Goal: Use online tool/utility: Use online tool/utility

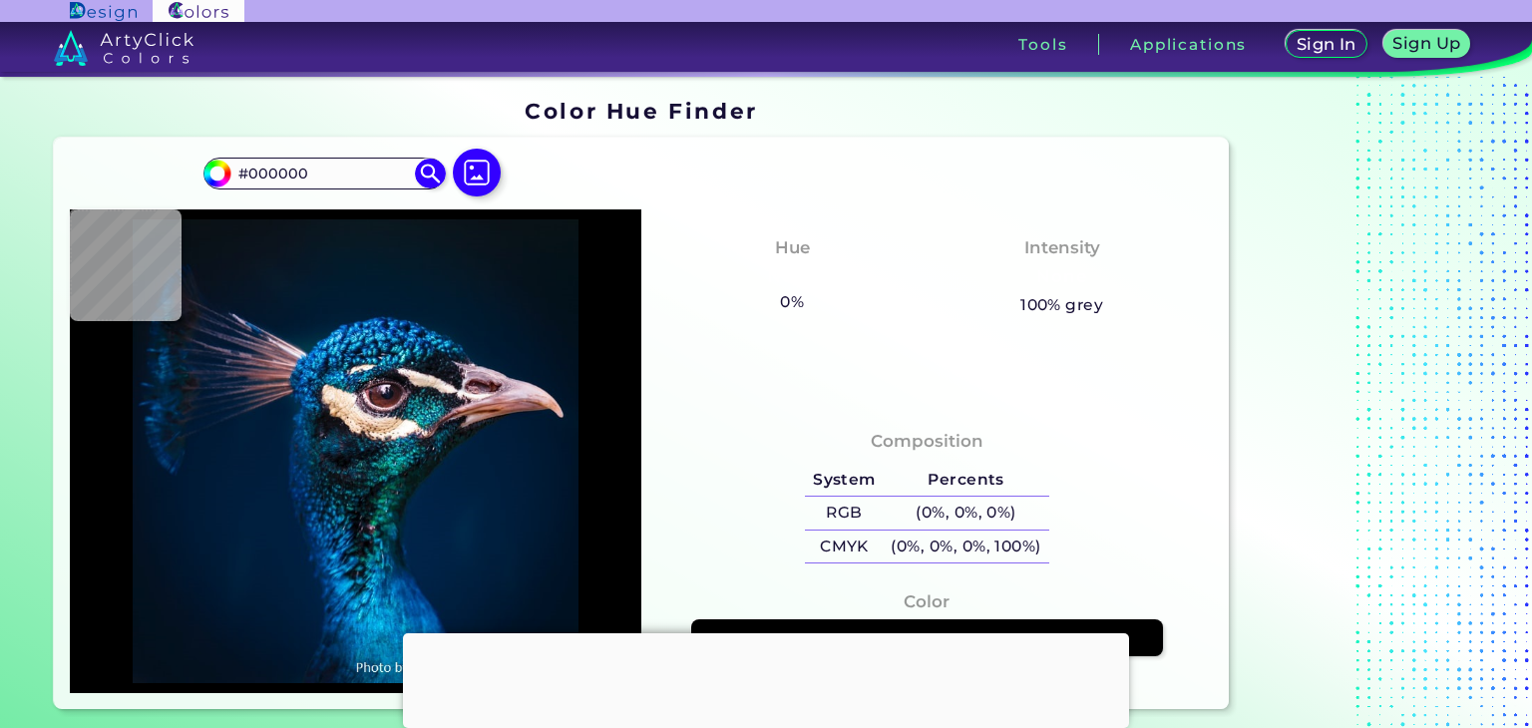
click at [774, 633] on div at bounding box center [766, 633] width 726 height 0
type input "#001d3b"
type input "#001D3B"
type input "#001d3f"
type input "#001D3F"
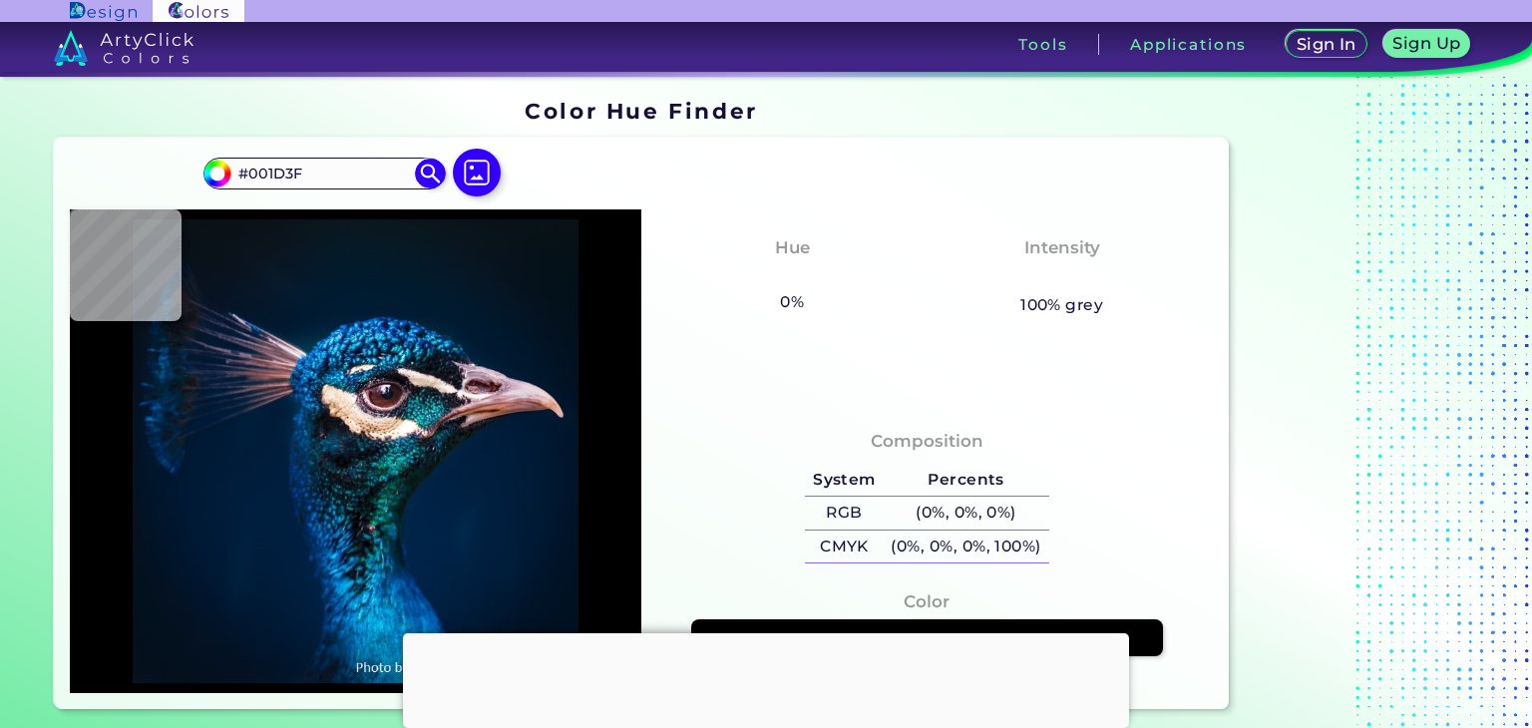
type input "#045275"
type input "#0f3143"
type input "#0F3143"
type input "#001945"
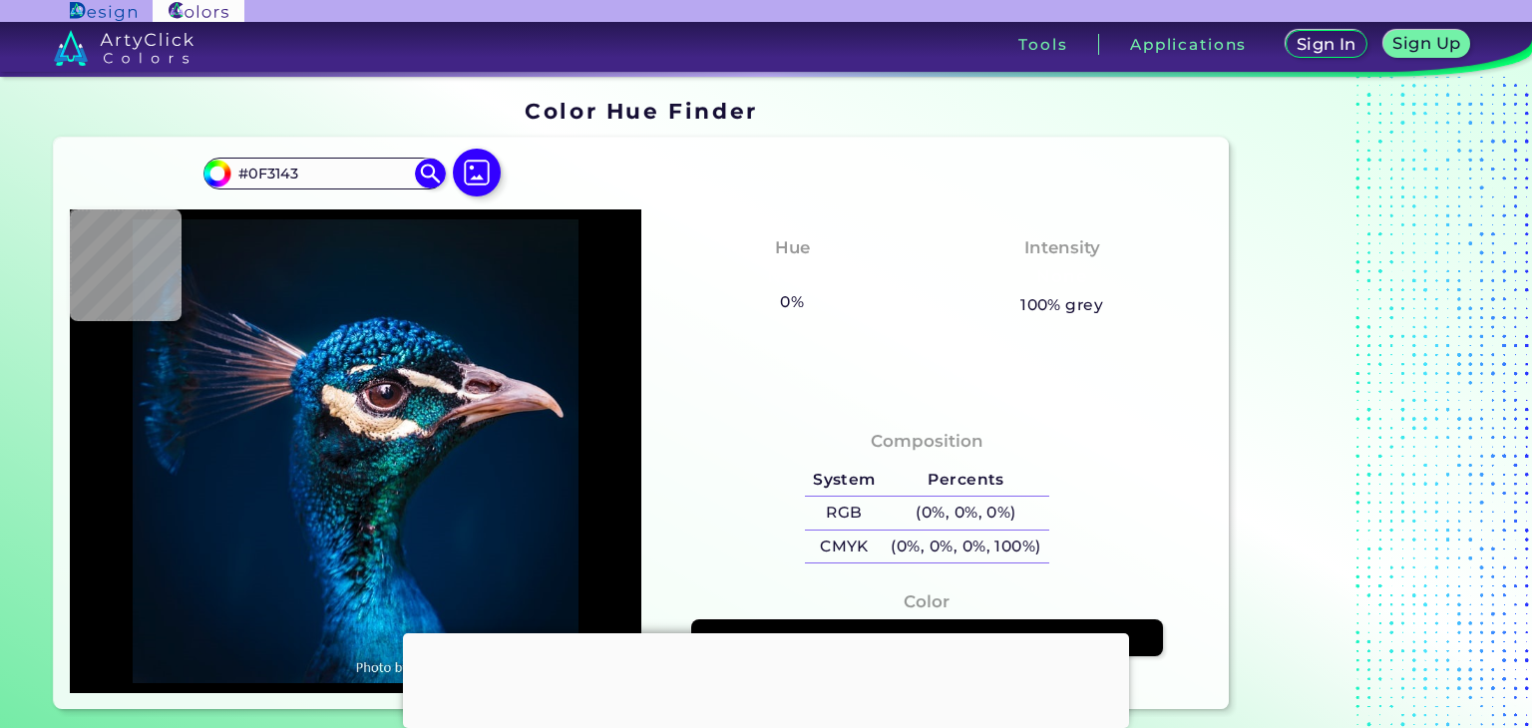
type input "#001945"
type input "#0069bc"
type input "#[DATE]"
type input "#00273e"
type input "#00273E"
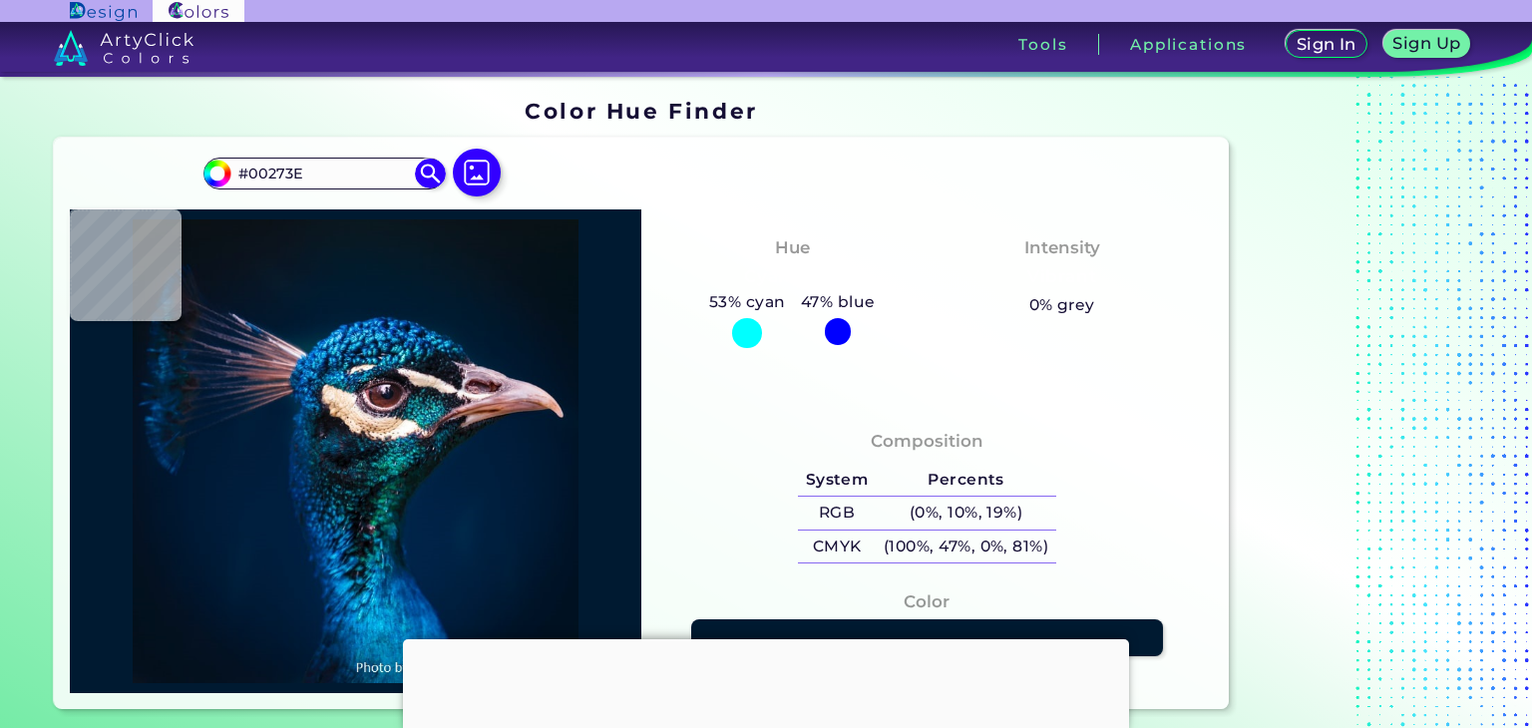
type input "#001a31"
type input "#001A31"
type input "#02182d"
type input "#02182D"
type input "#05172b"
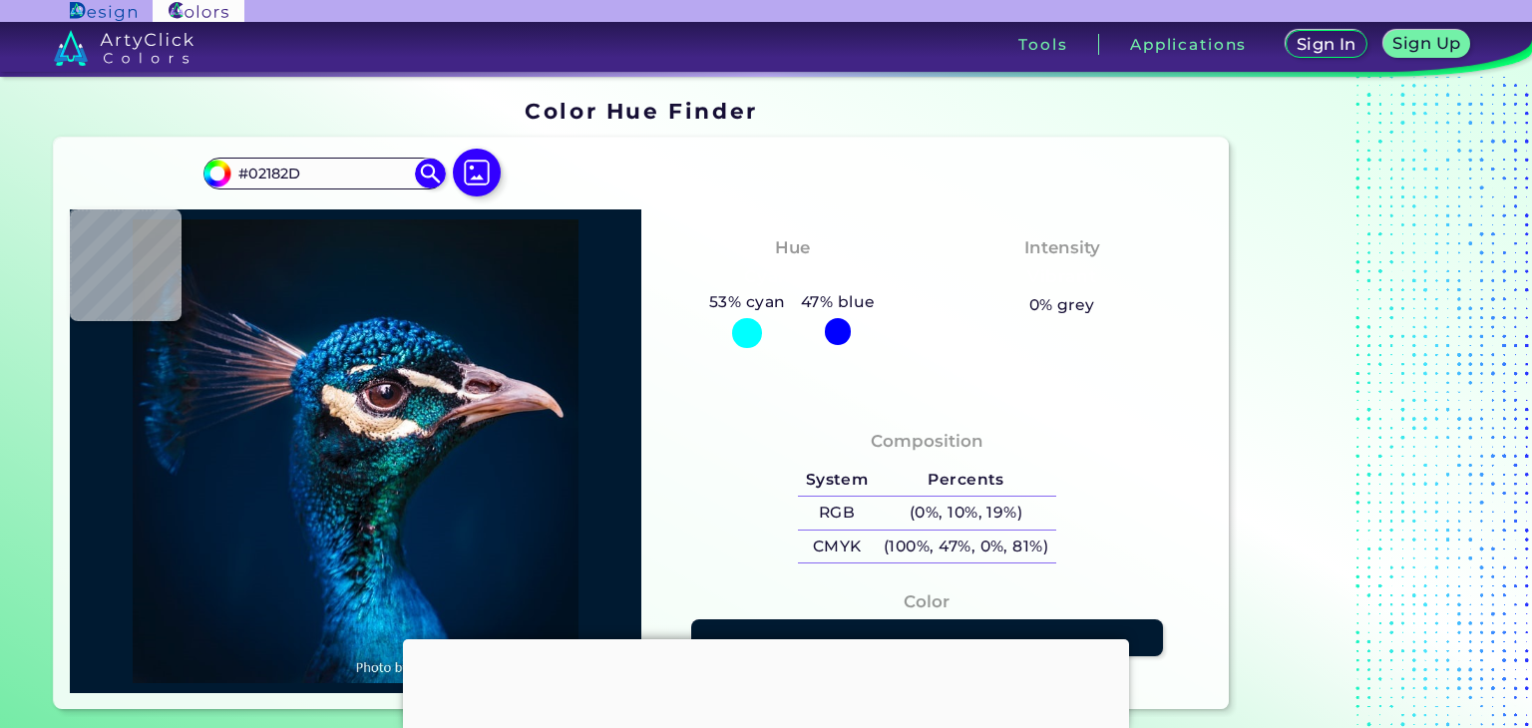
type input "#05172B"
type input "#04162a"
type input "#04162A"
type input "#071525"
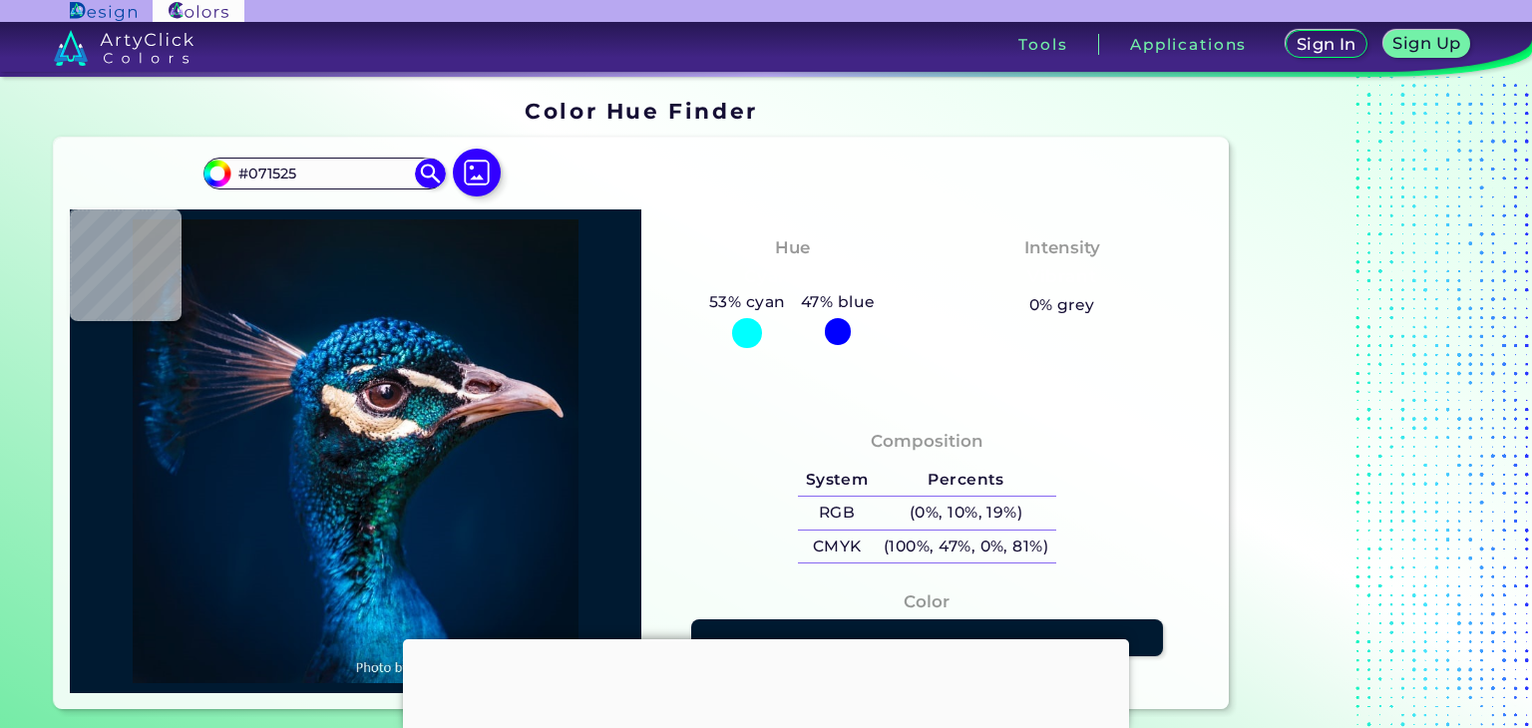
type input "#071321"
type input "#0a121d"
type input "#0A121D"
type input "#09111c"
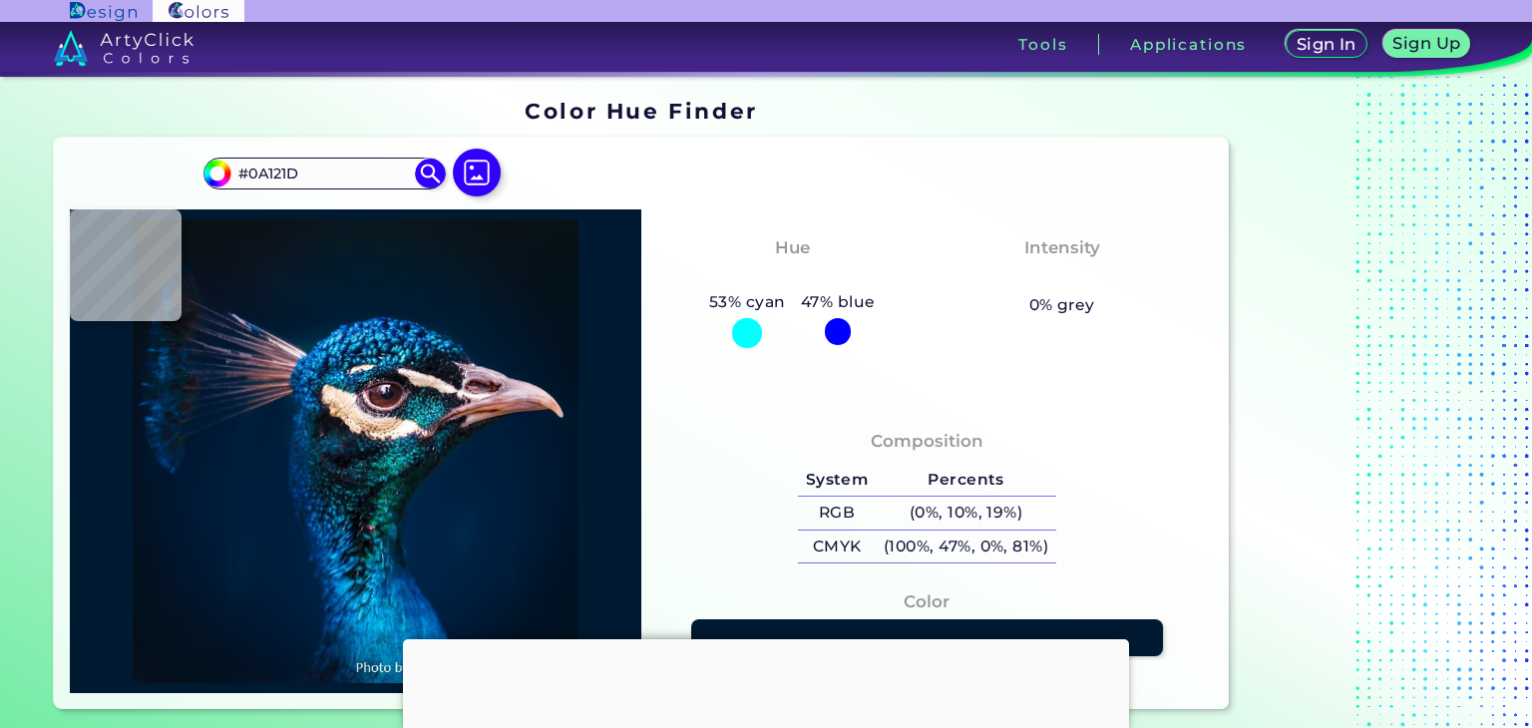
type input "#09111C"
type input "#09101c"
type input "#09101C"
type input "#07101b"
type input "#07101B"
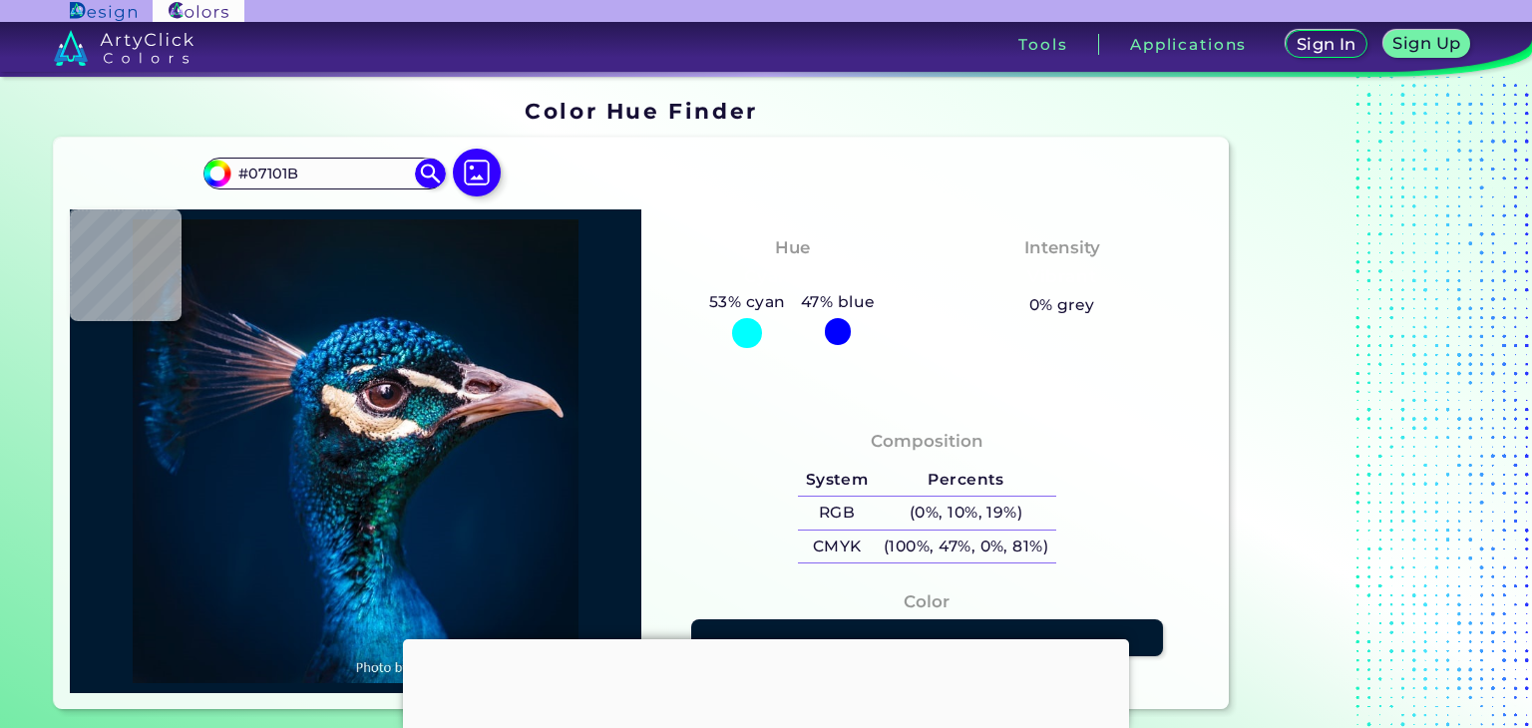
type input "#05172f"
type input "#05172F"
type input "#041833"
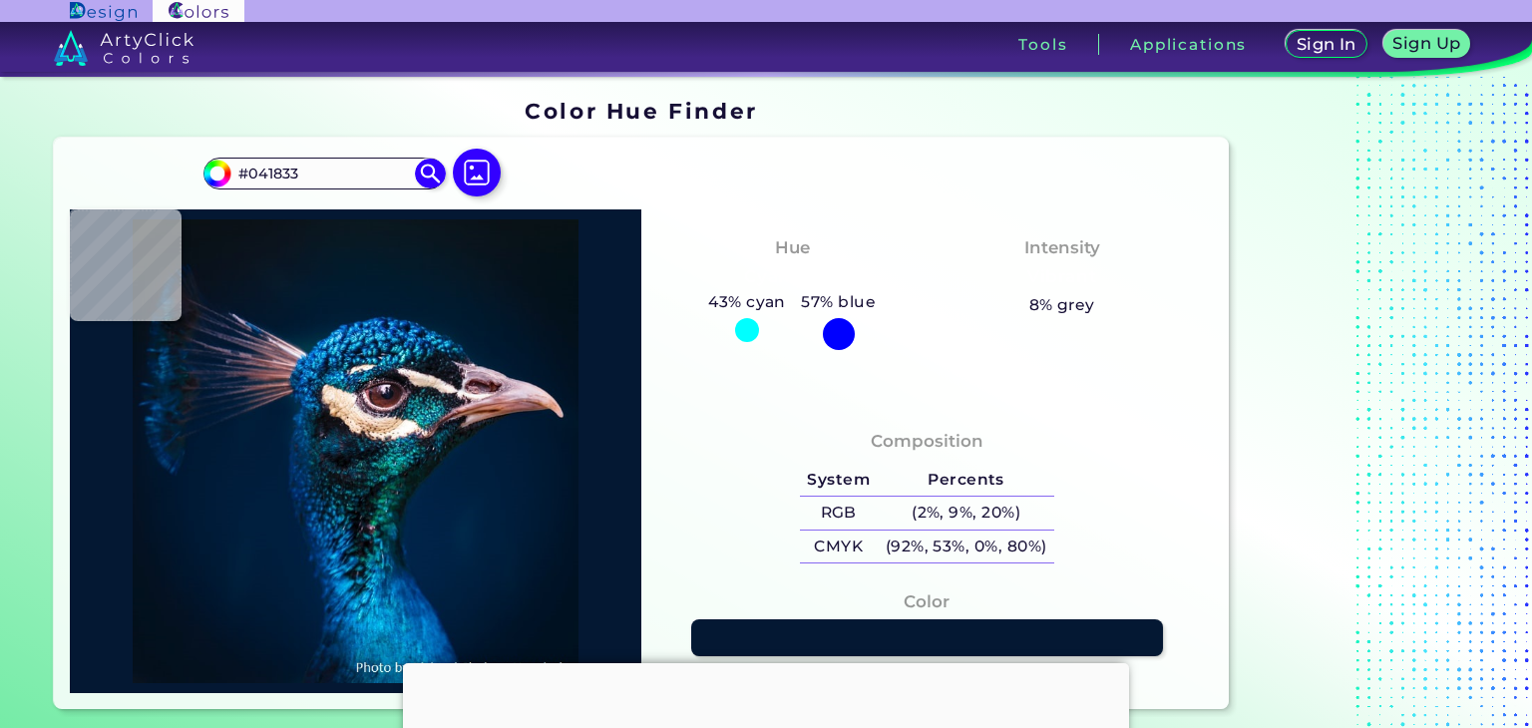
type input "#08111e"
type input "#08111E"
type input "#05101b"
type input "#05101B"
type input "#04101c"
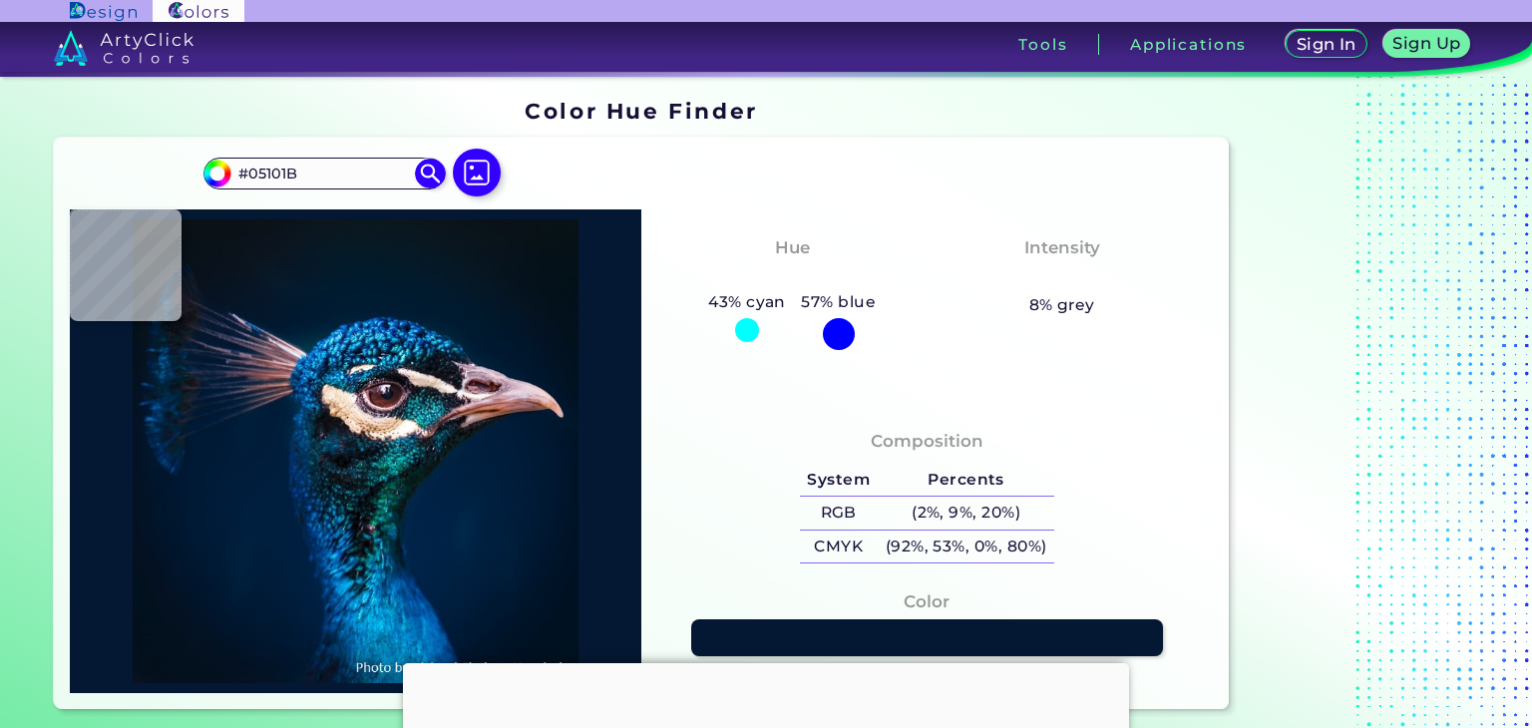
type input "#04101C"
type input "#000000"
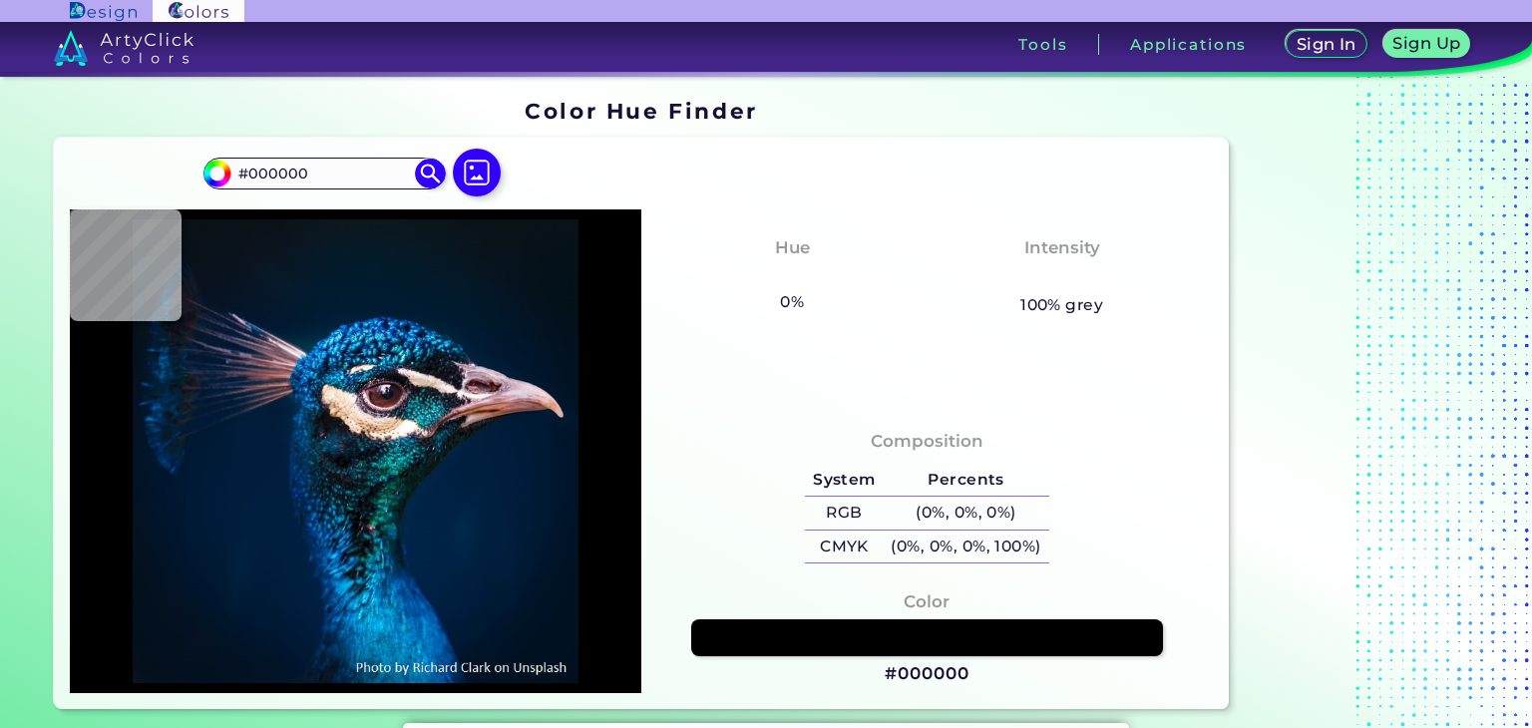
type input "#021d3a"
type input "#021D3A"
type input "#011c39"
type input "#011C39"
type input "#021d3a"
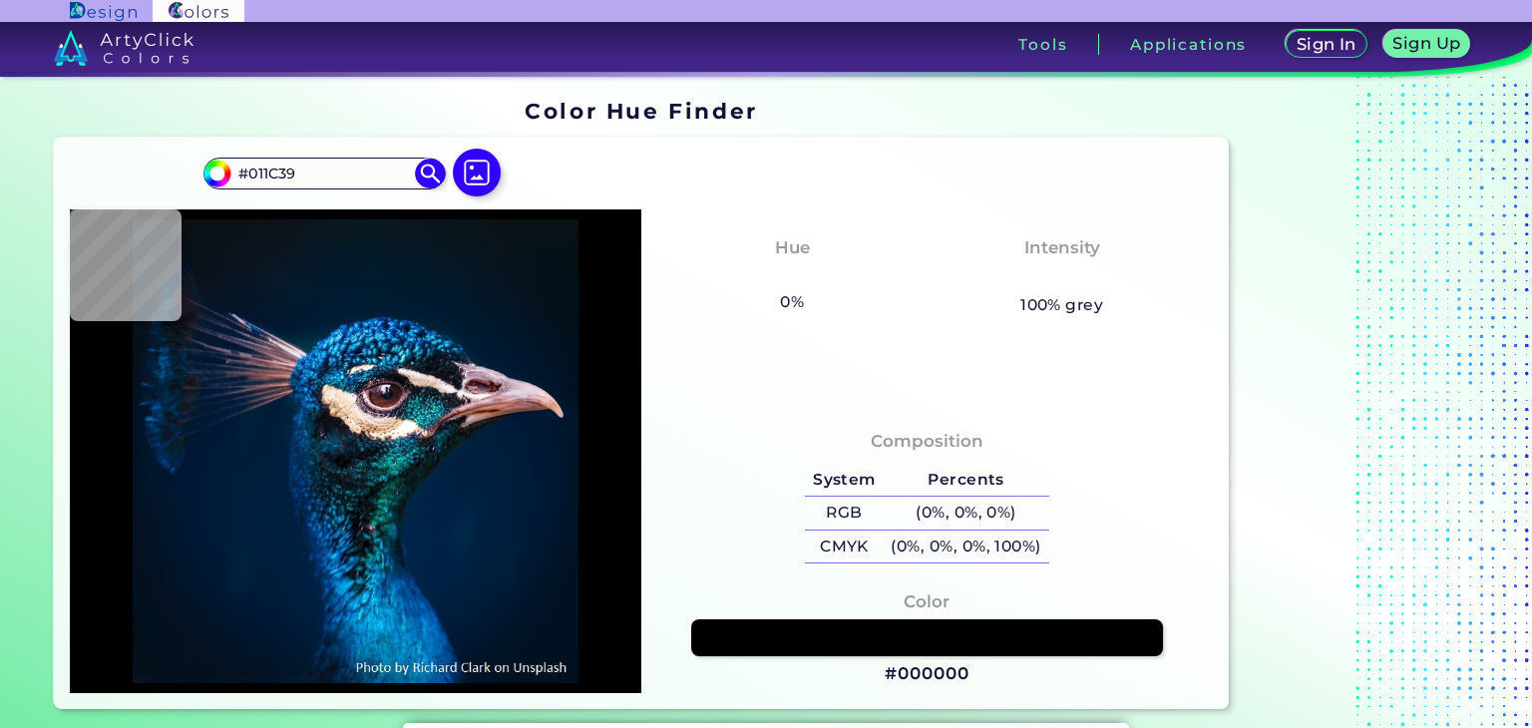
type input "#021D3A"
type input "#001e3a"
type input "#001E3A"
type input "#011c3a"
type input "#011C3A"
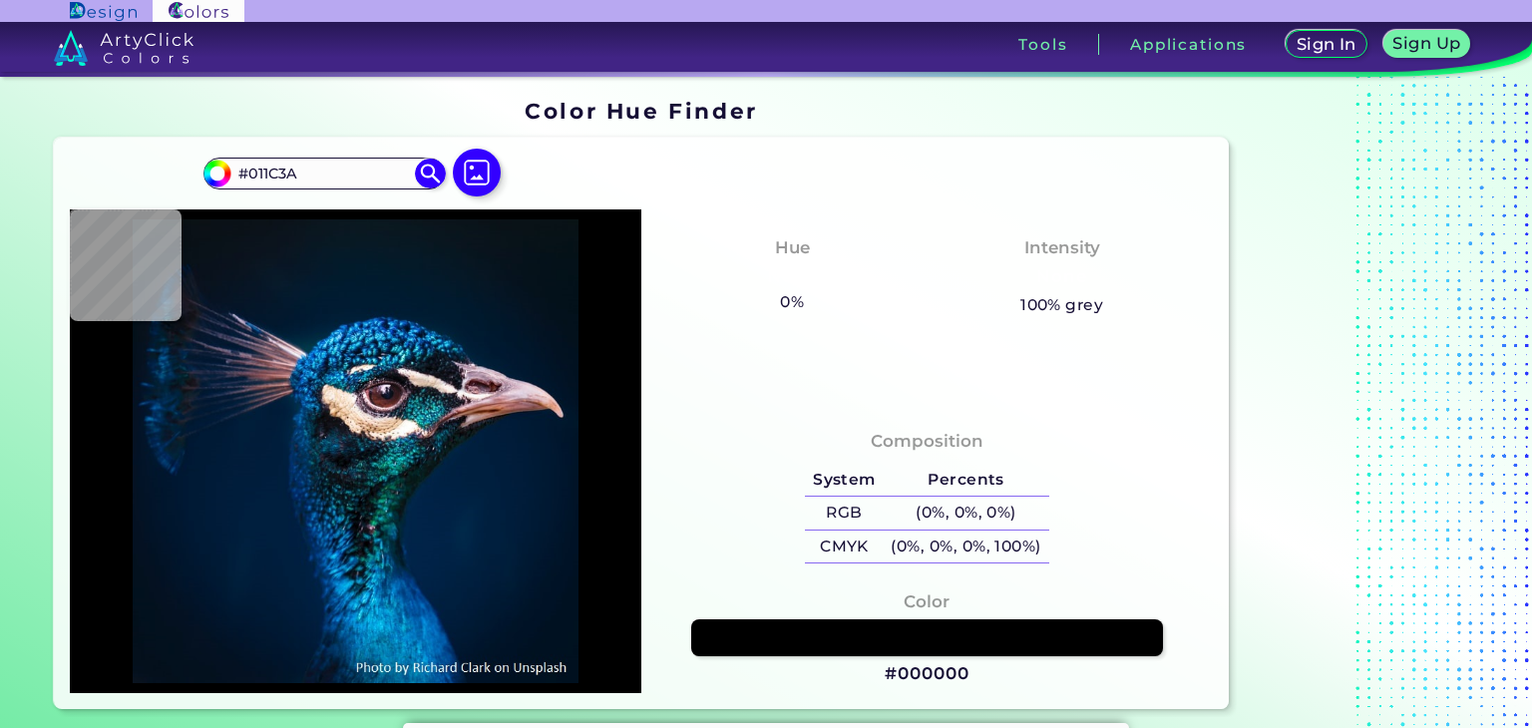
type input "#011c39"
type input "#011C39"
type input "#011c3a"
type input "#011C3A"
type input "#001d3b"
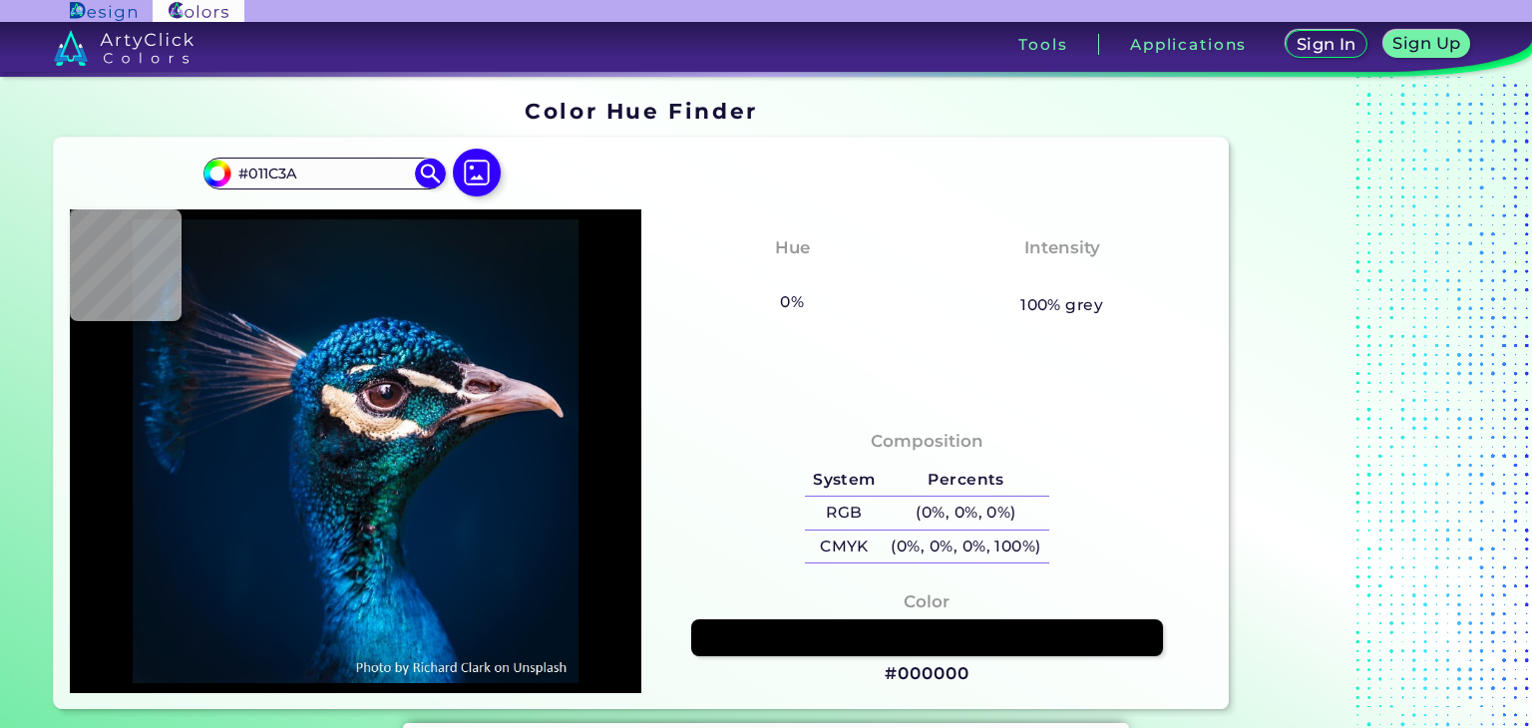
type input "#001D3B"
type input "#022758"
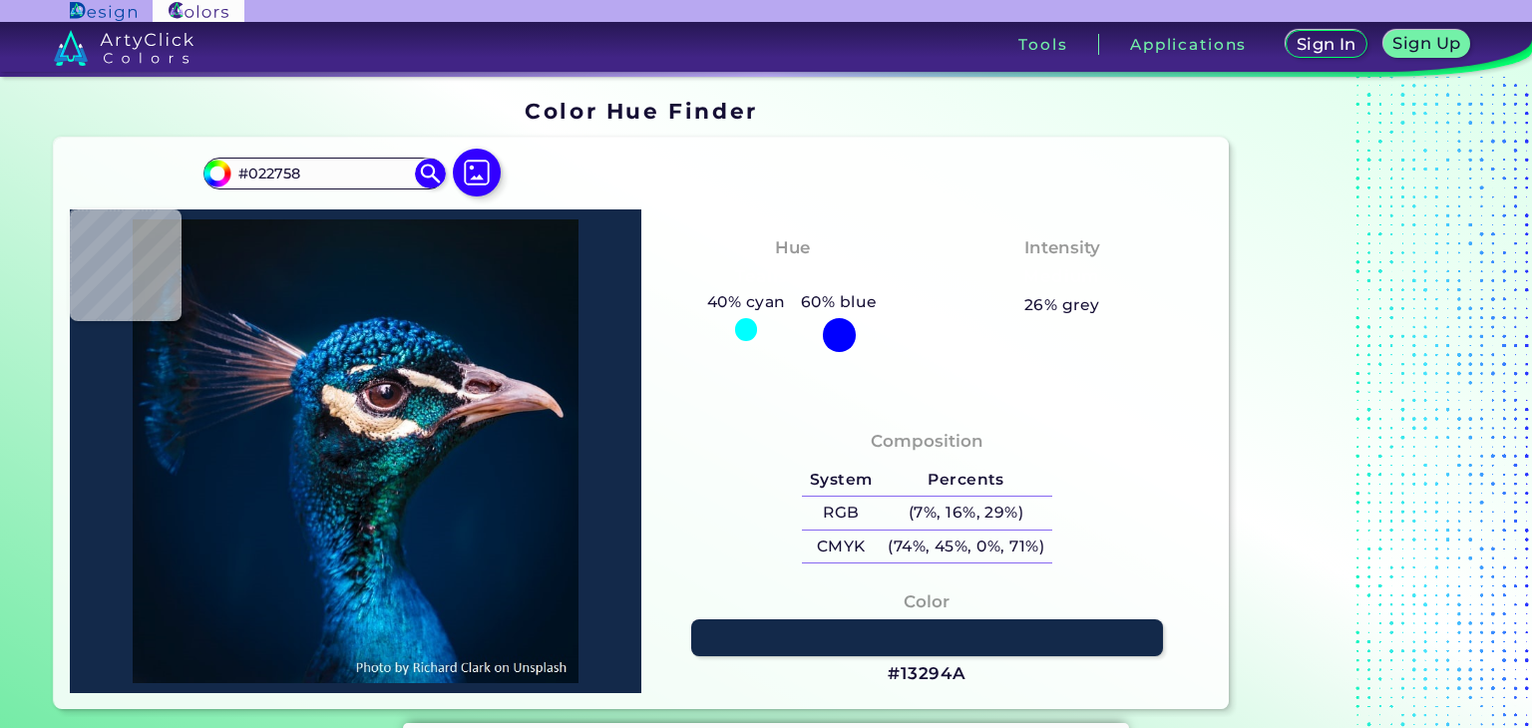
type input "#13294a"
type input "#13294A"
type input "#03395d"
type input "#03395D"
type input "#0d405d"
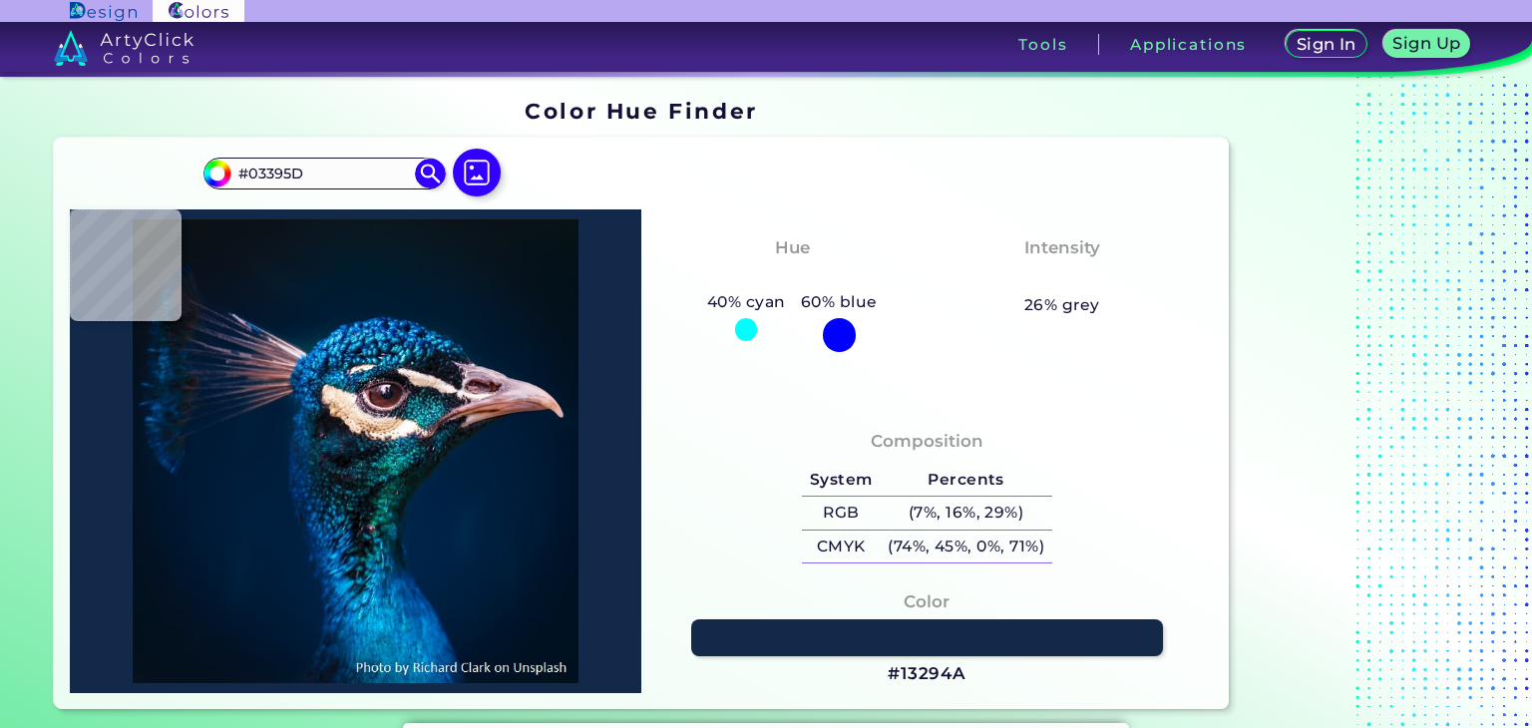
type input "#0D405D"
type input "#092239"
type input "#102a41"
type input "#102A41"
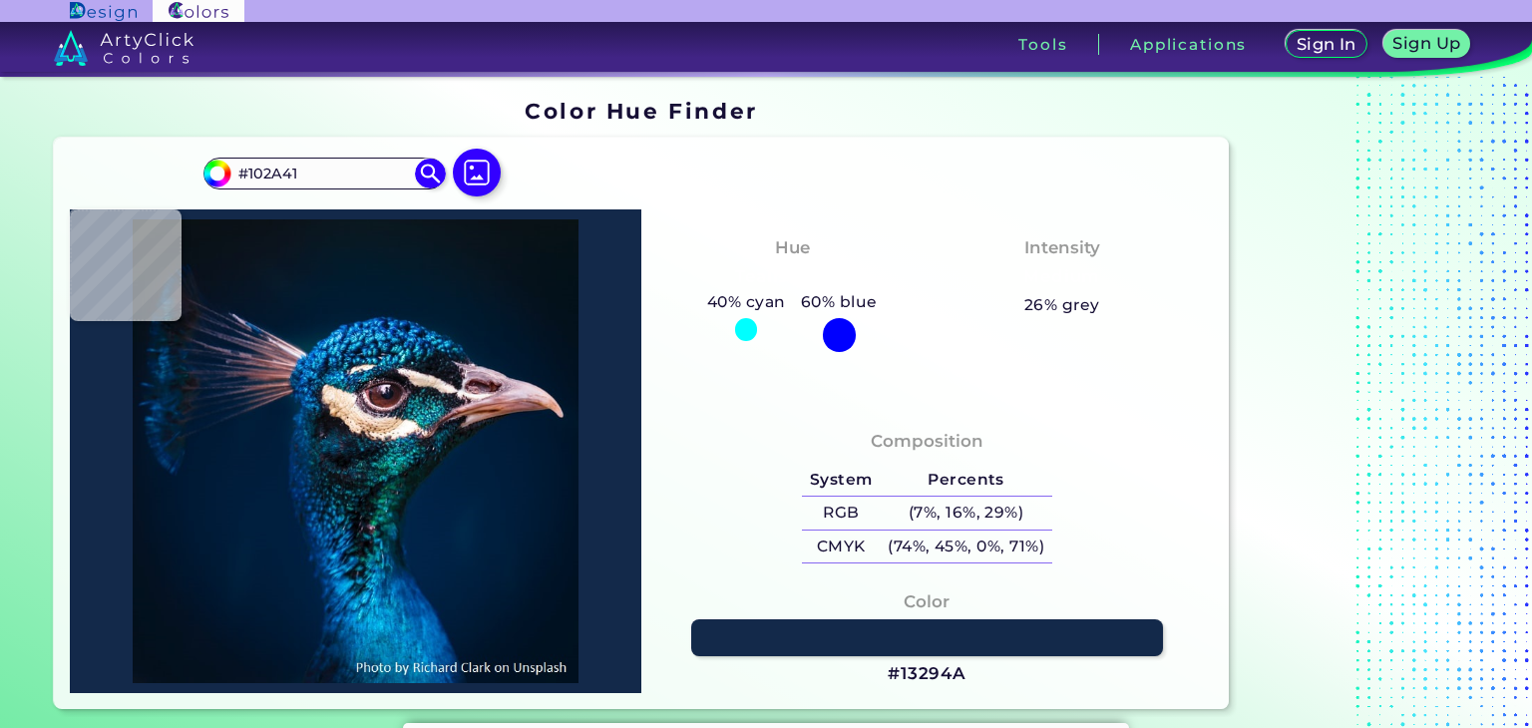
type input "#0d0e16"
type input "#0D0E16"
type input "#121a25"
type input "#121A25"
type input "#071624"
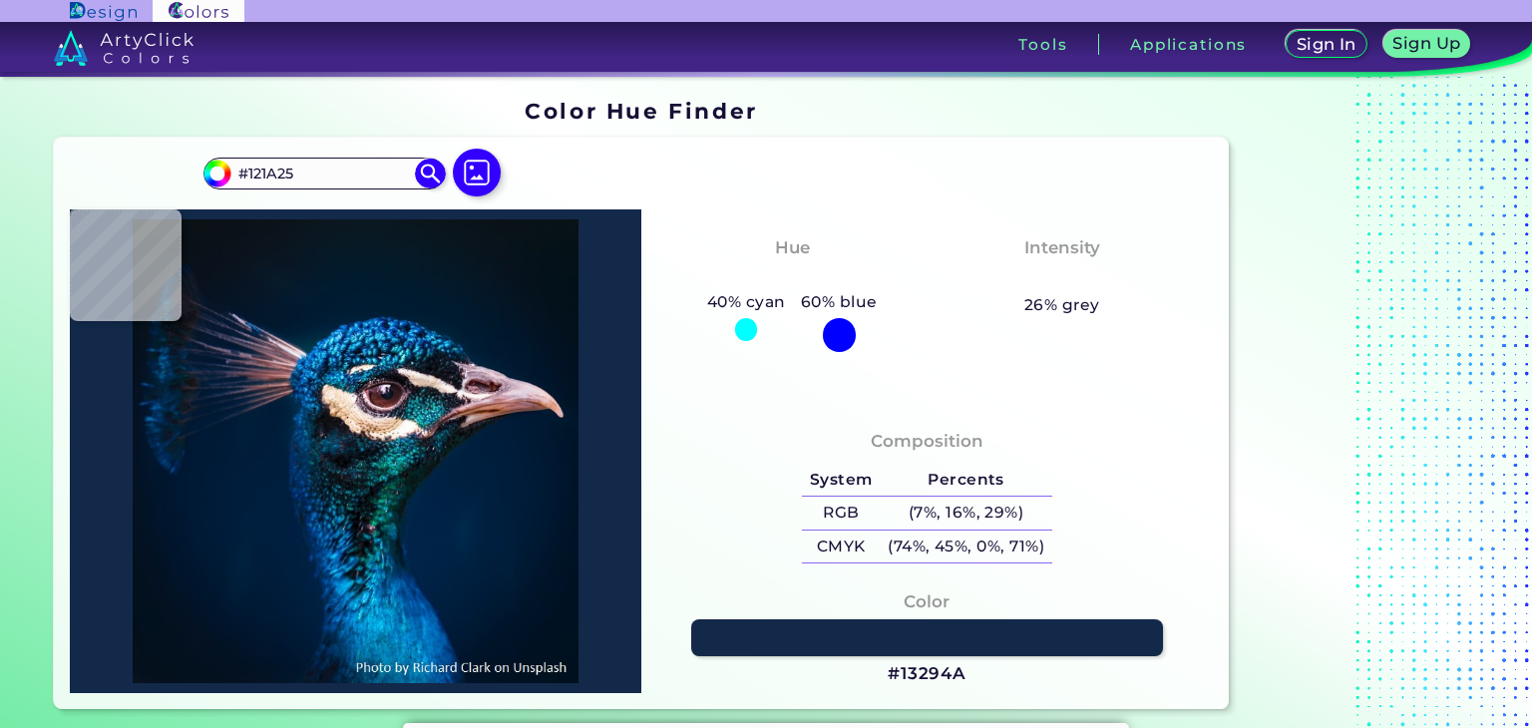
type input "#071624"
type input "#2b4a50"
type input "#2B4A50"
type input "#293f46"
type input "#293F46"
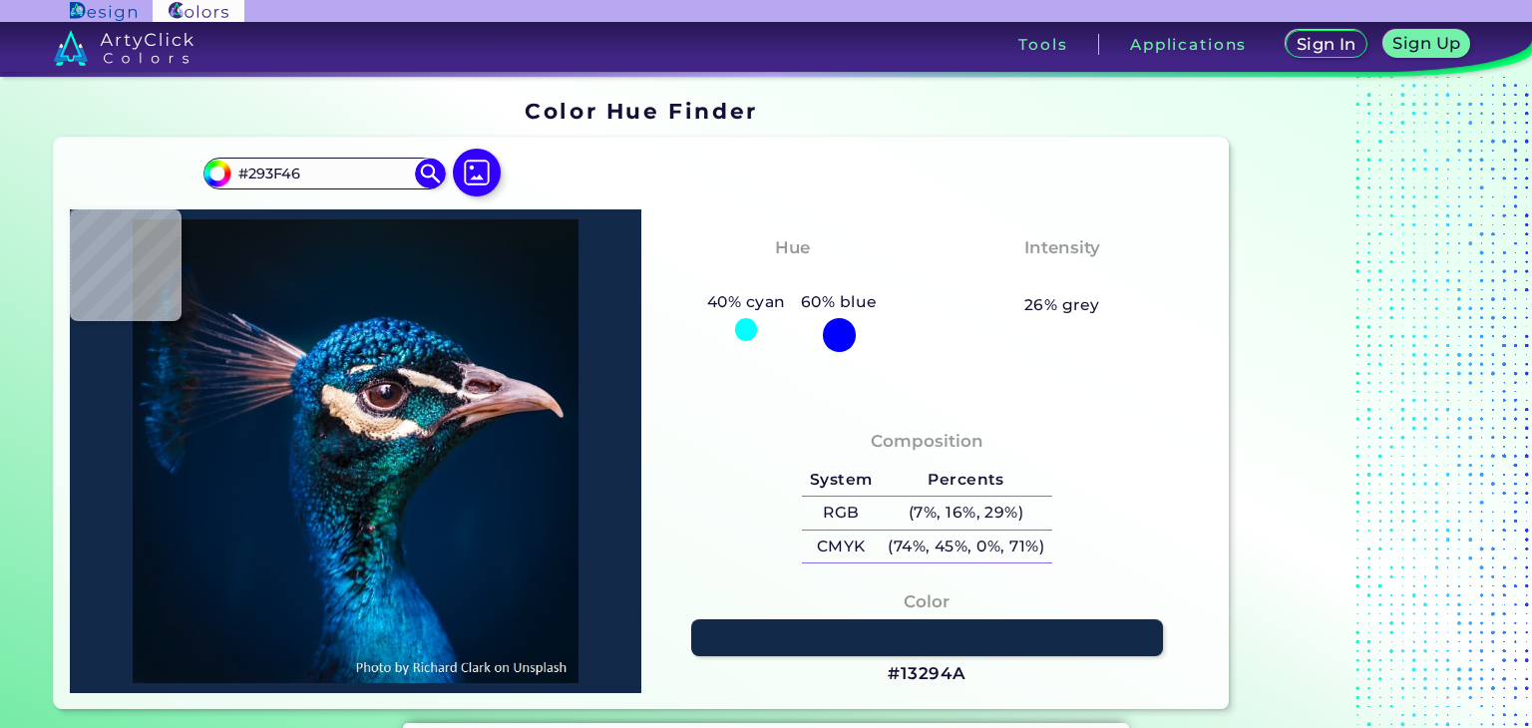
type input "#214b52"
type input "#214B52"
type input "#143b48"
type input "#143B48"
type input "#030f19"
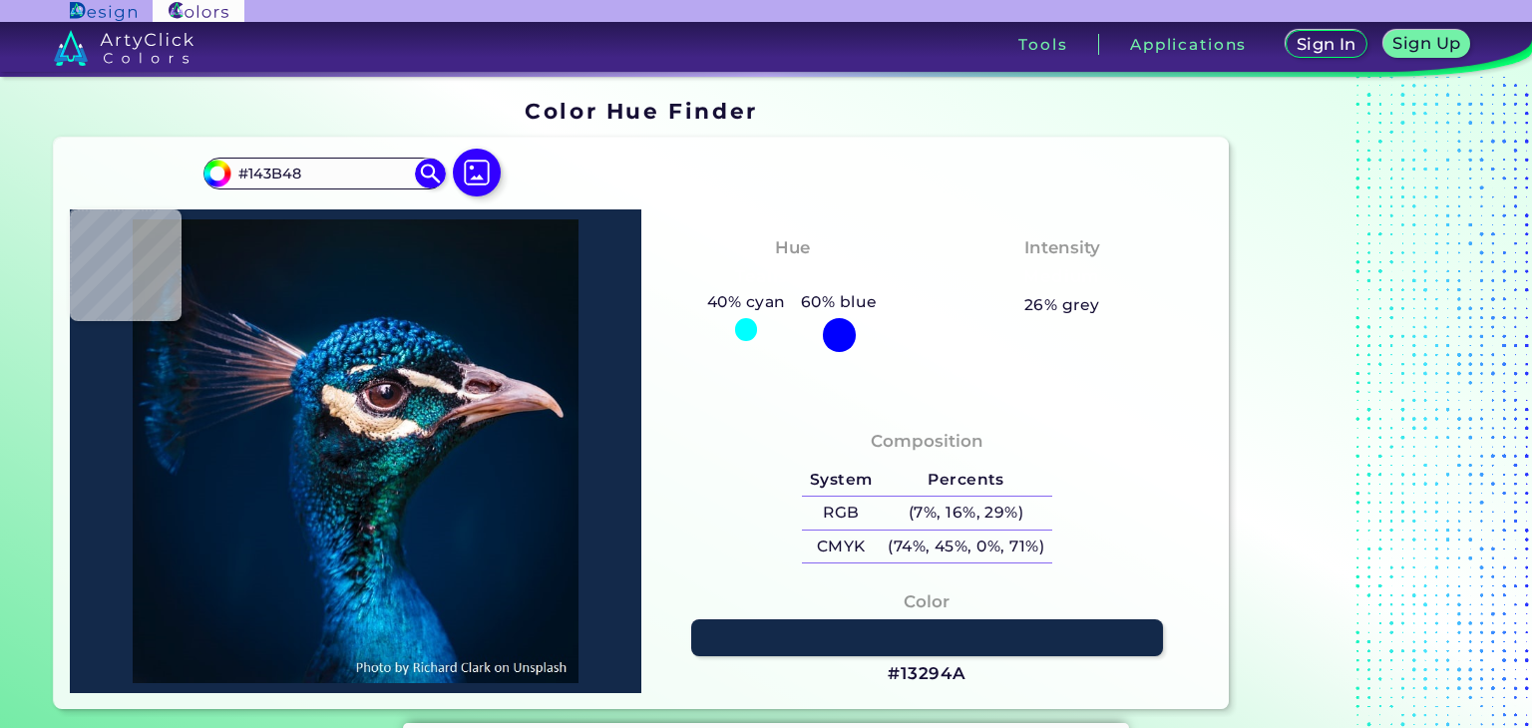
type input "#030F19"
type input "#033746"
type input "#2c8f9b"
type input "#2C8F9B"
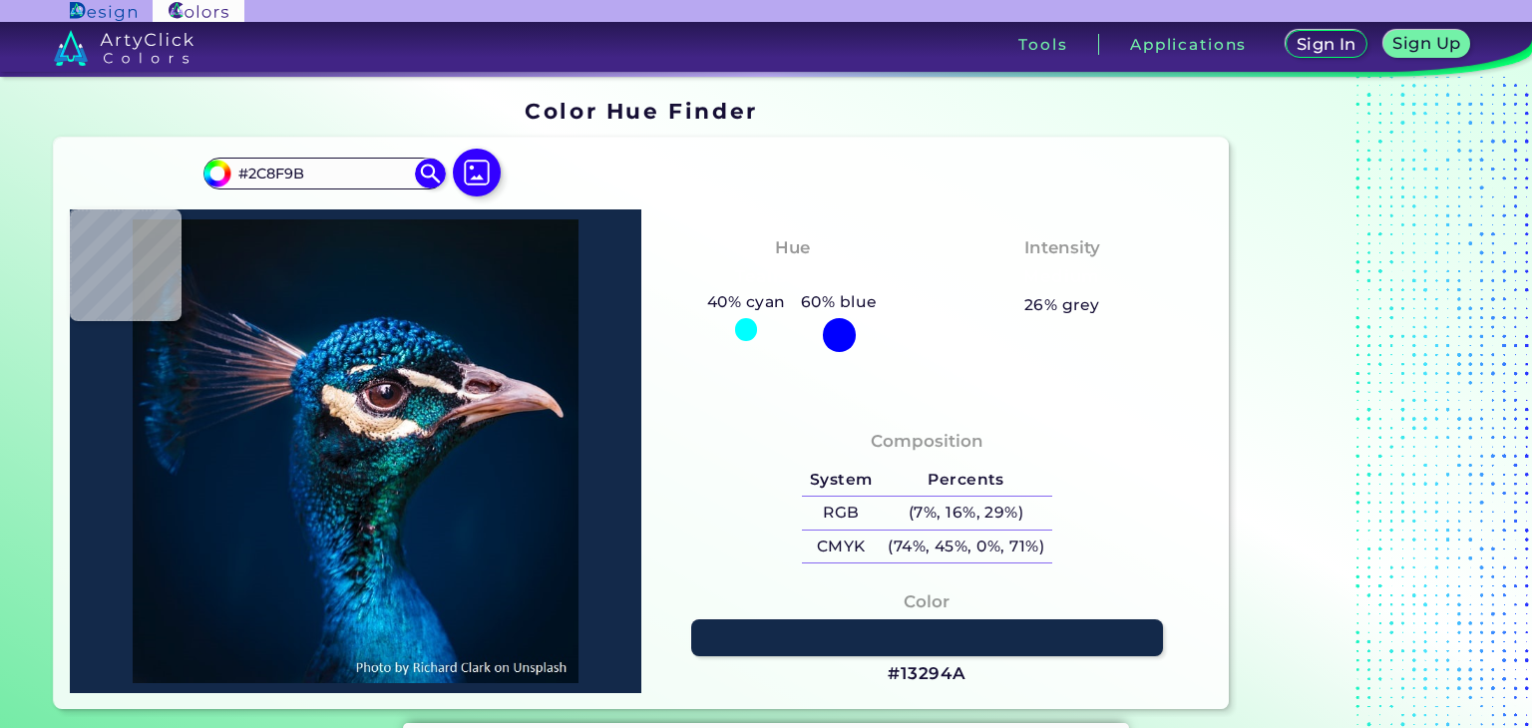
type input "#064047"
type input "#012b2e"
type input "#012B2E"
type input "#042c2c"
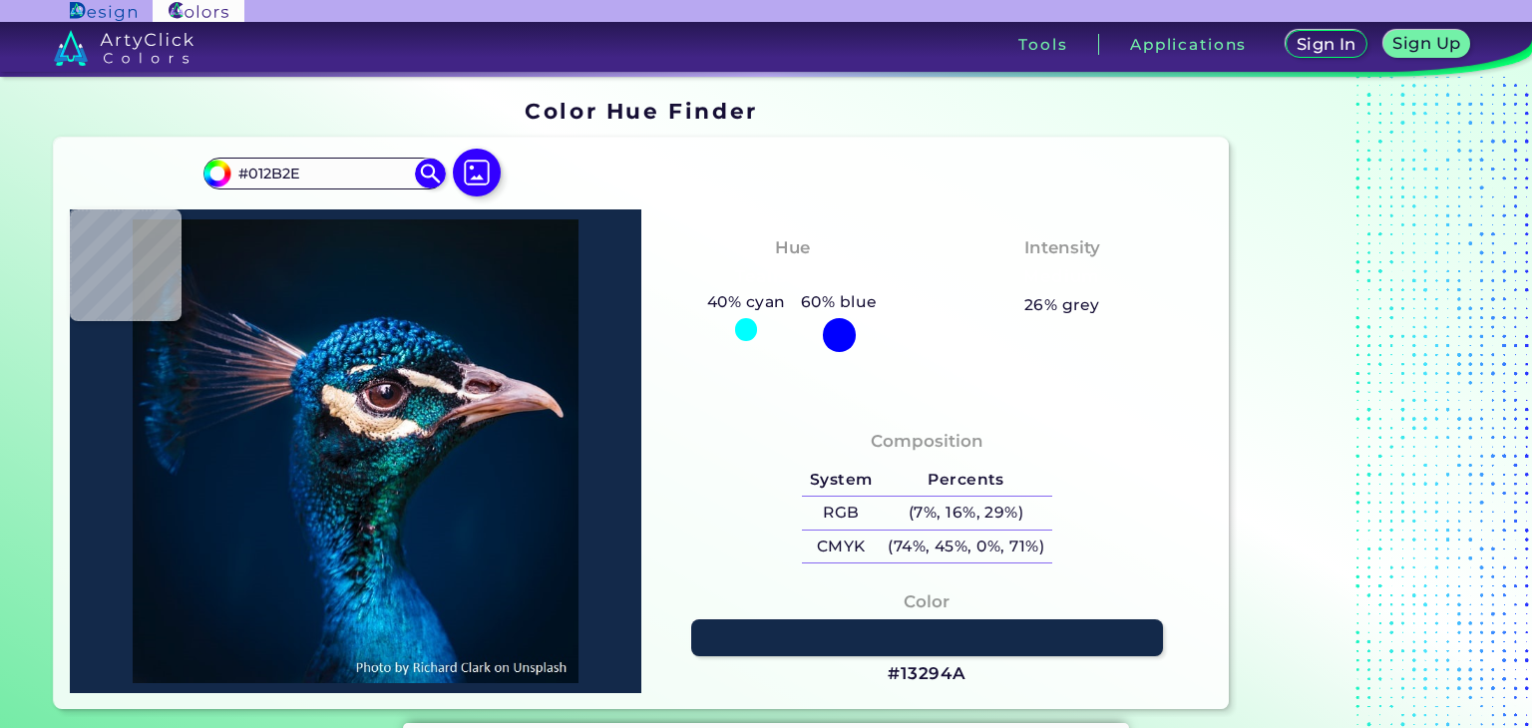
type input "#042C2C"
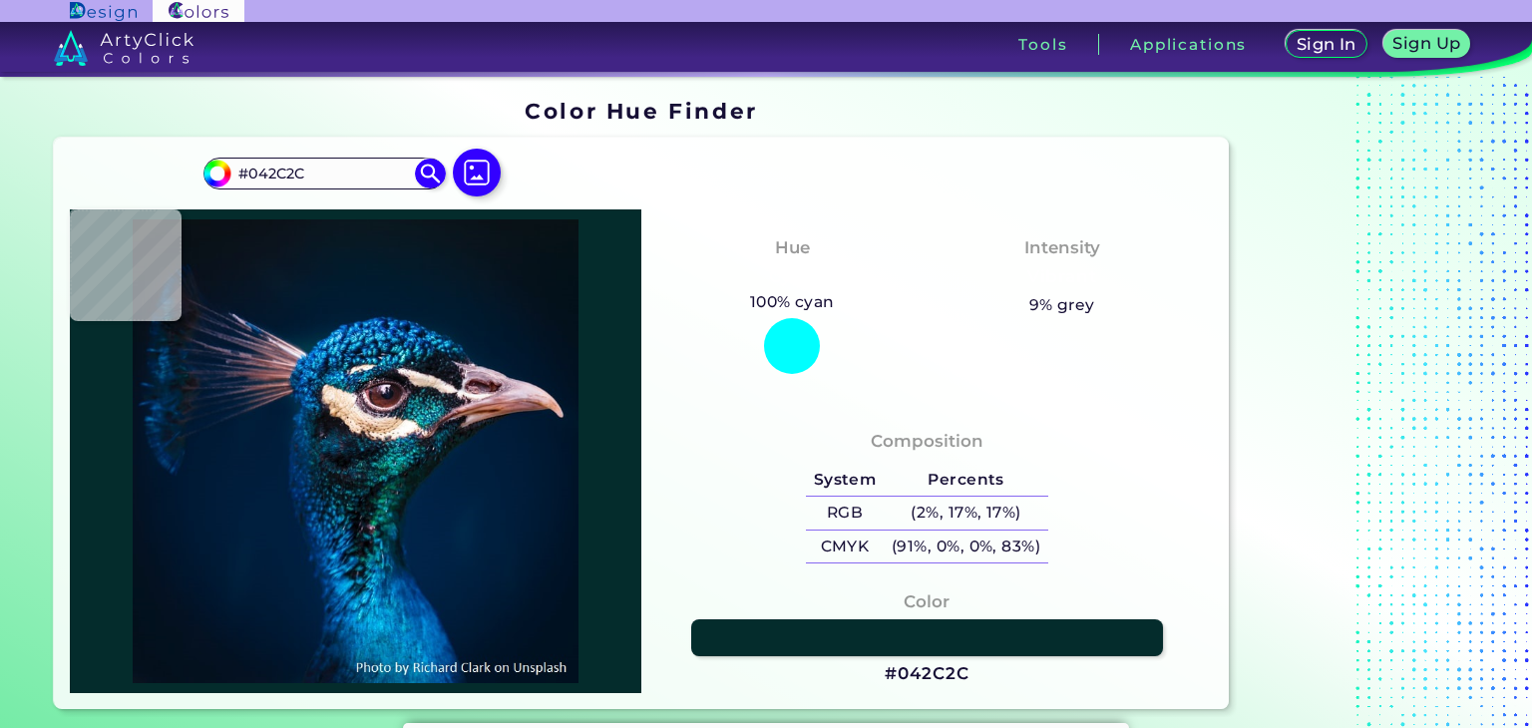
type input "#0c756b"
type input "#0C756B"
type input "#2aa89f"
type input "#2AA89F"
type input "#107978"
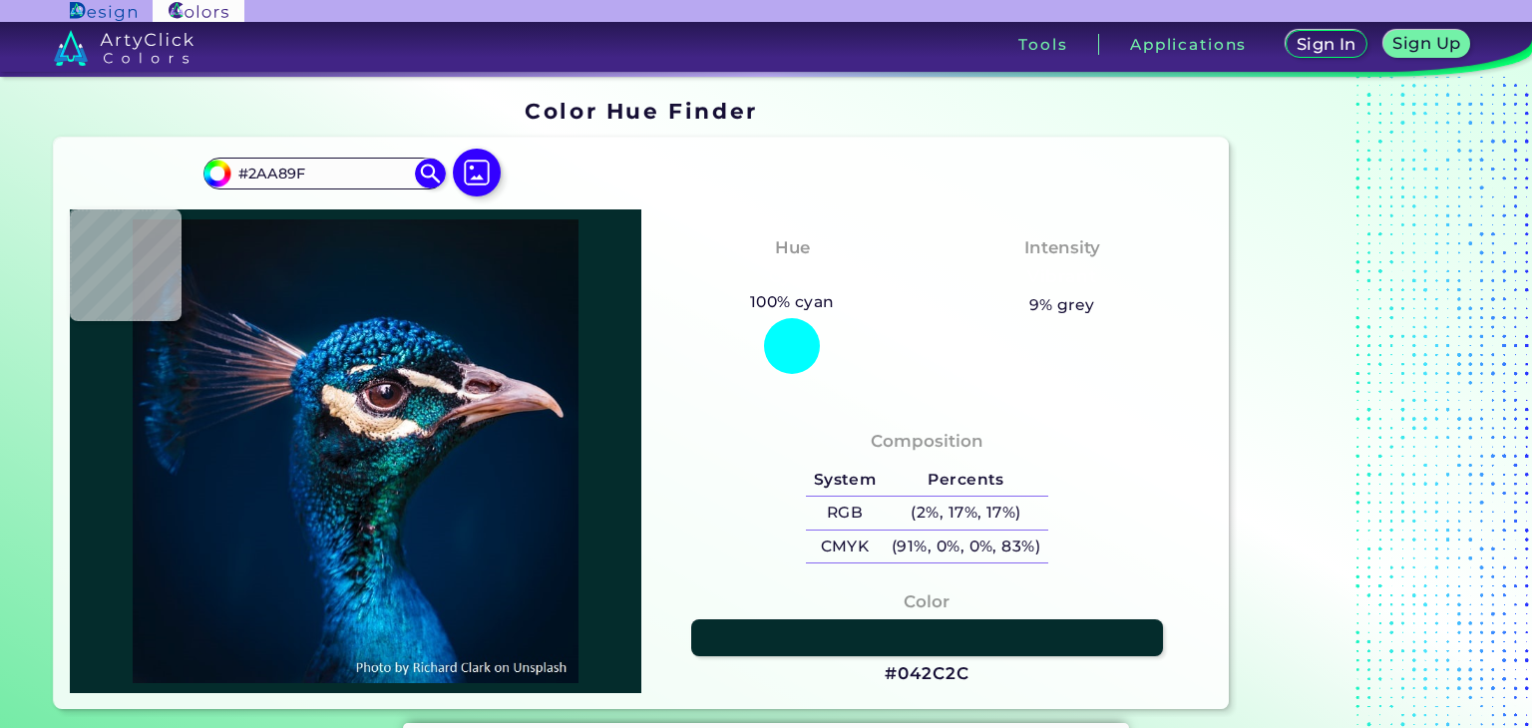
type input "#107978"
type input "#006a6b"
type input "#006A6B"
type input "#105960"
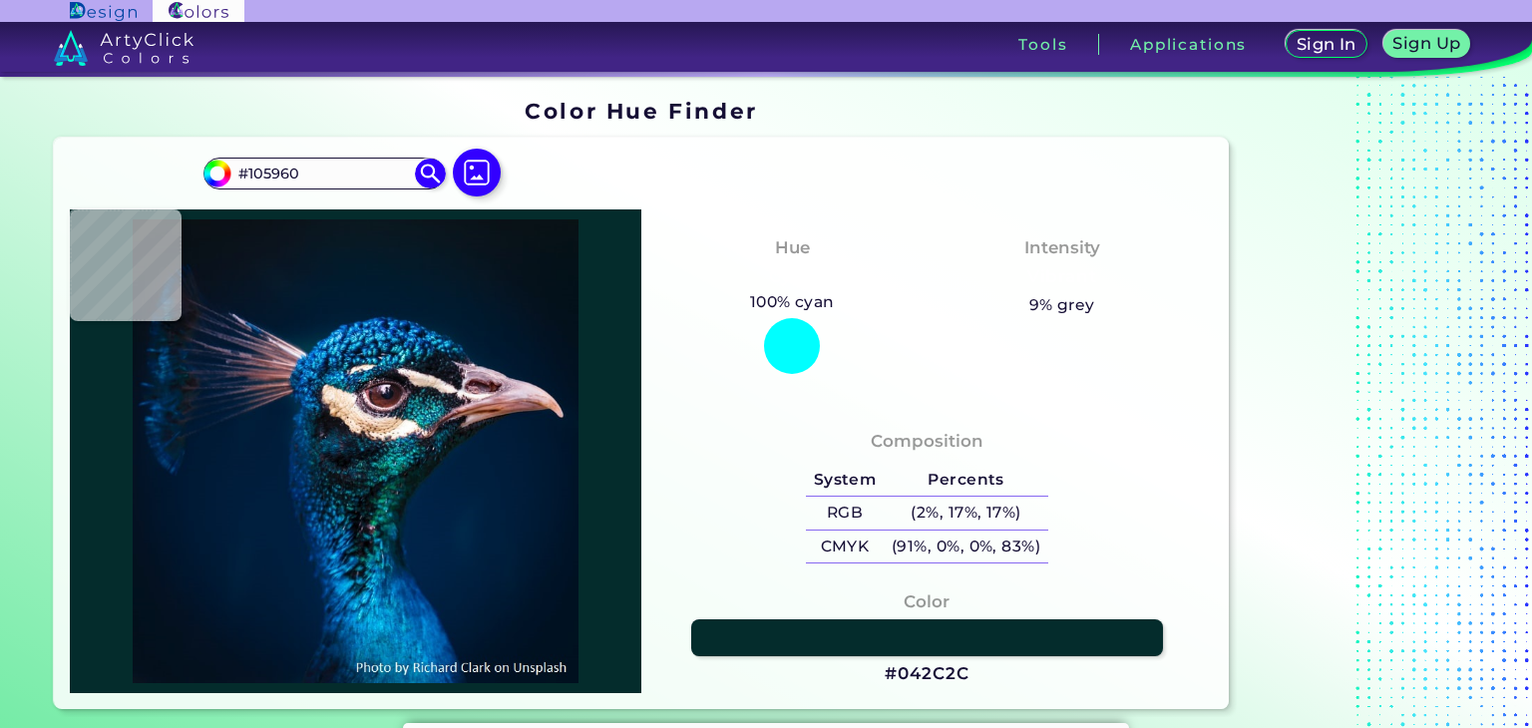
type input "#0f7181"
type input "#0F7181"
type input "#2aa7ac"
type input "#2AA7AC"
type input "#17979d"
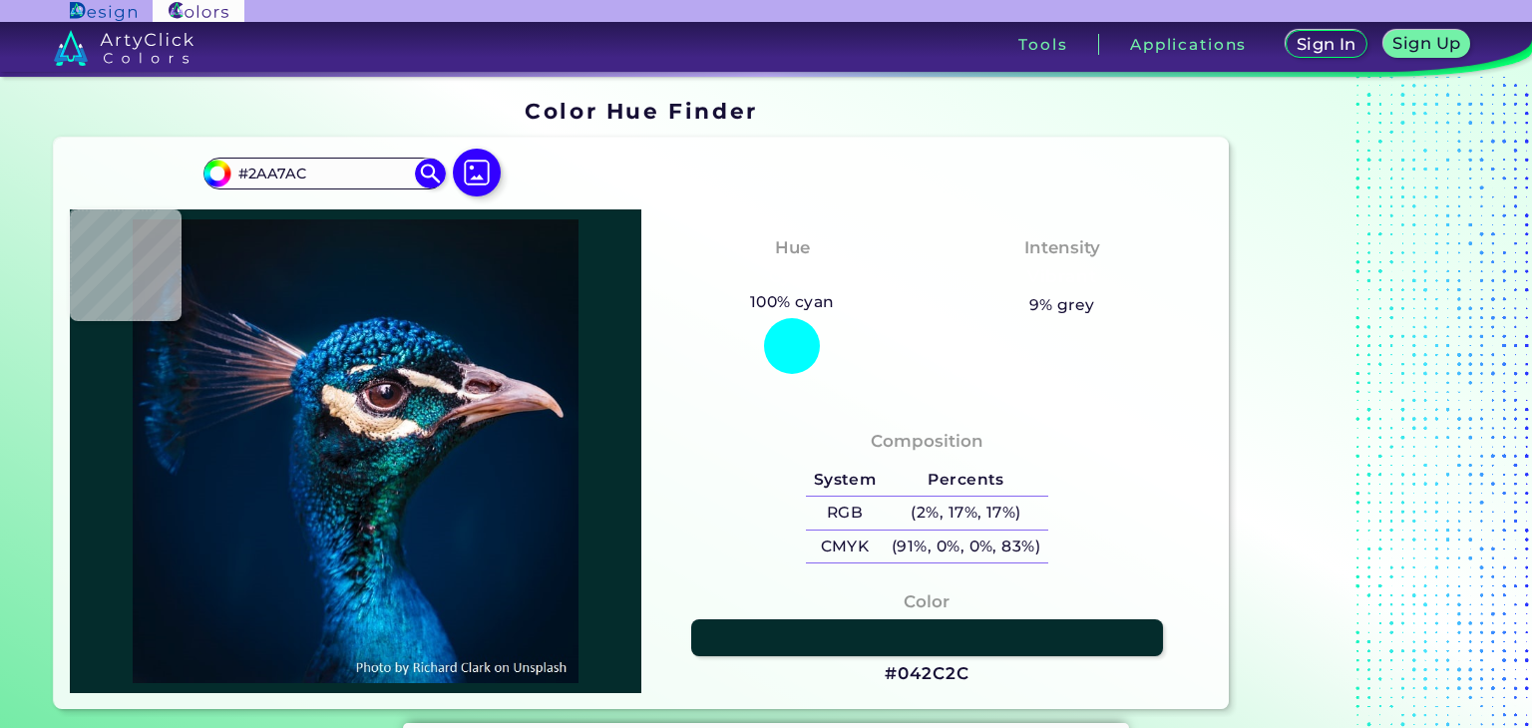
type input "#17979D"
type input "#0d7583"
type input "#0D7583"
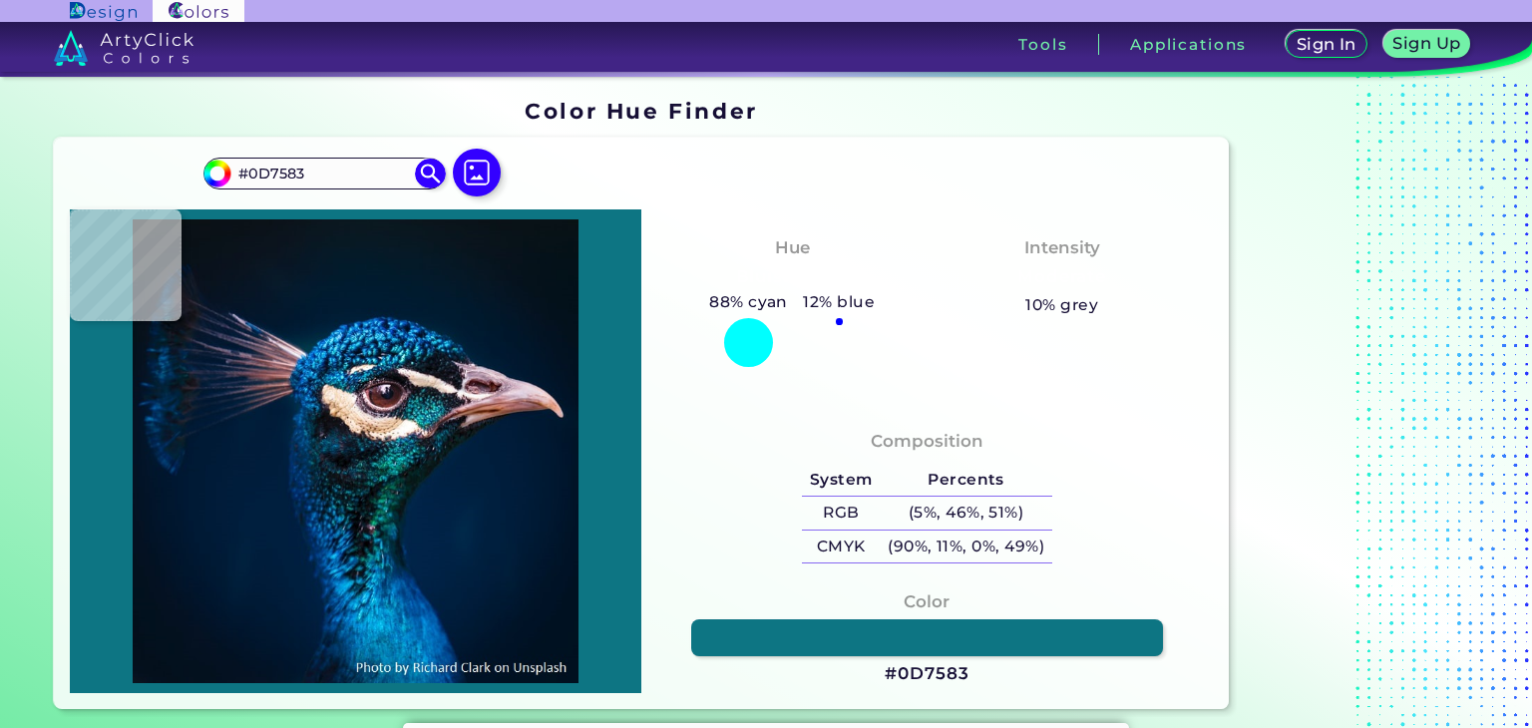
type input "#104e53"
type input "#104E53"
type input "#0b7172"
type input "#0B7172"
type input "#1d7481"
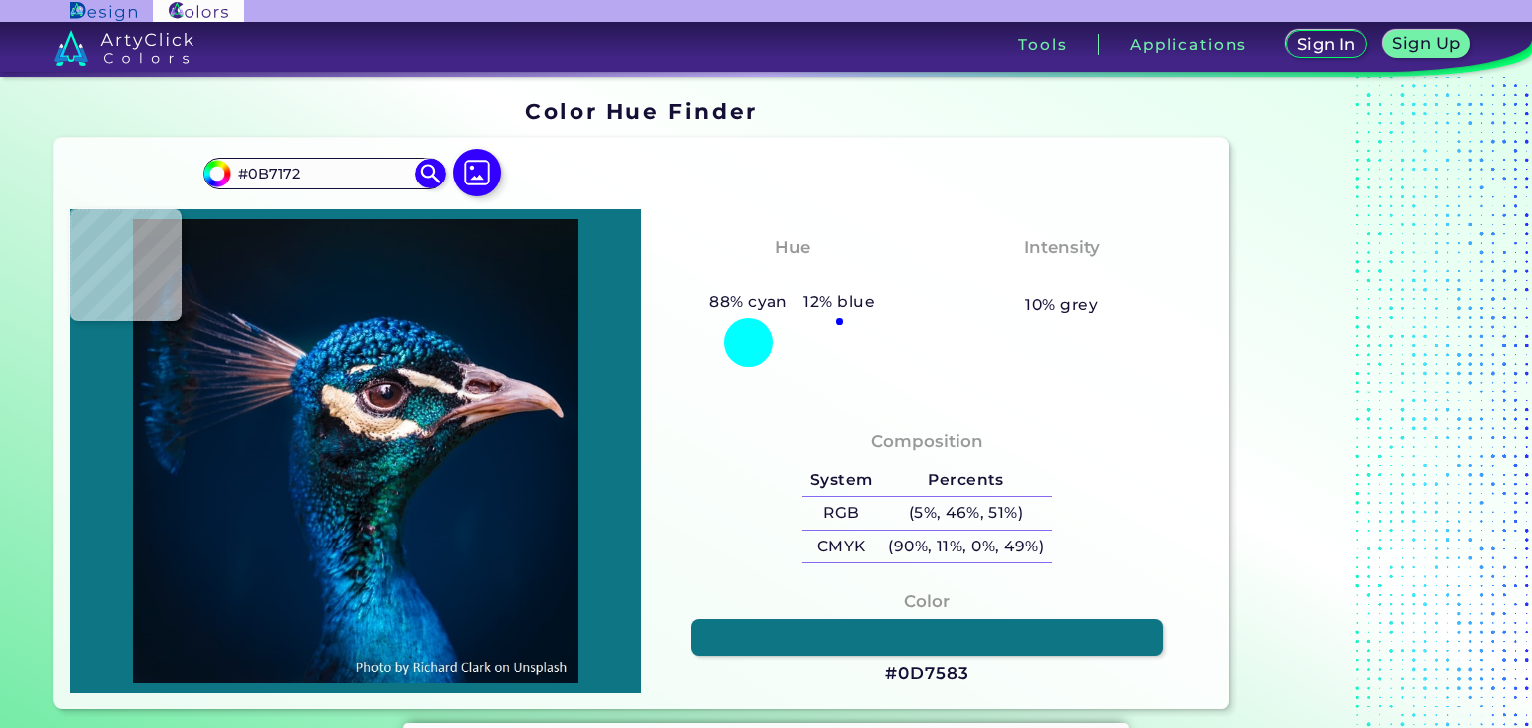
type input "#1D7481"
type input "#077982"
type input "#0b606d"
type input "#0B606D"
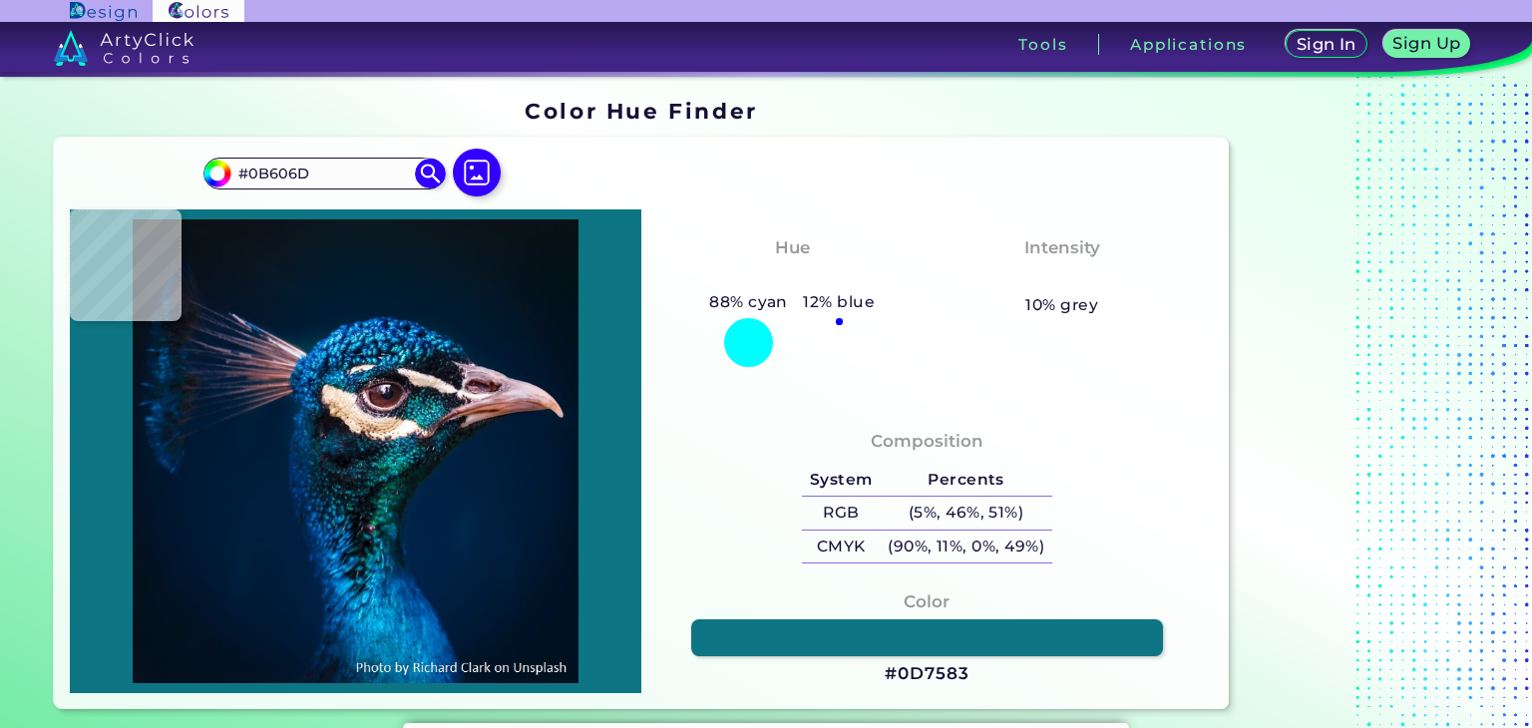
type input "#002836"
type input "#013d54"
type input "#013D54"
type input "#117887"
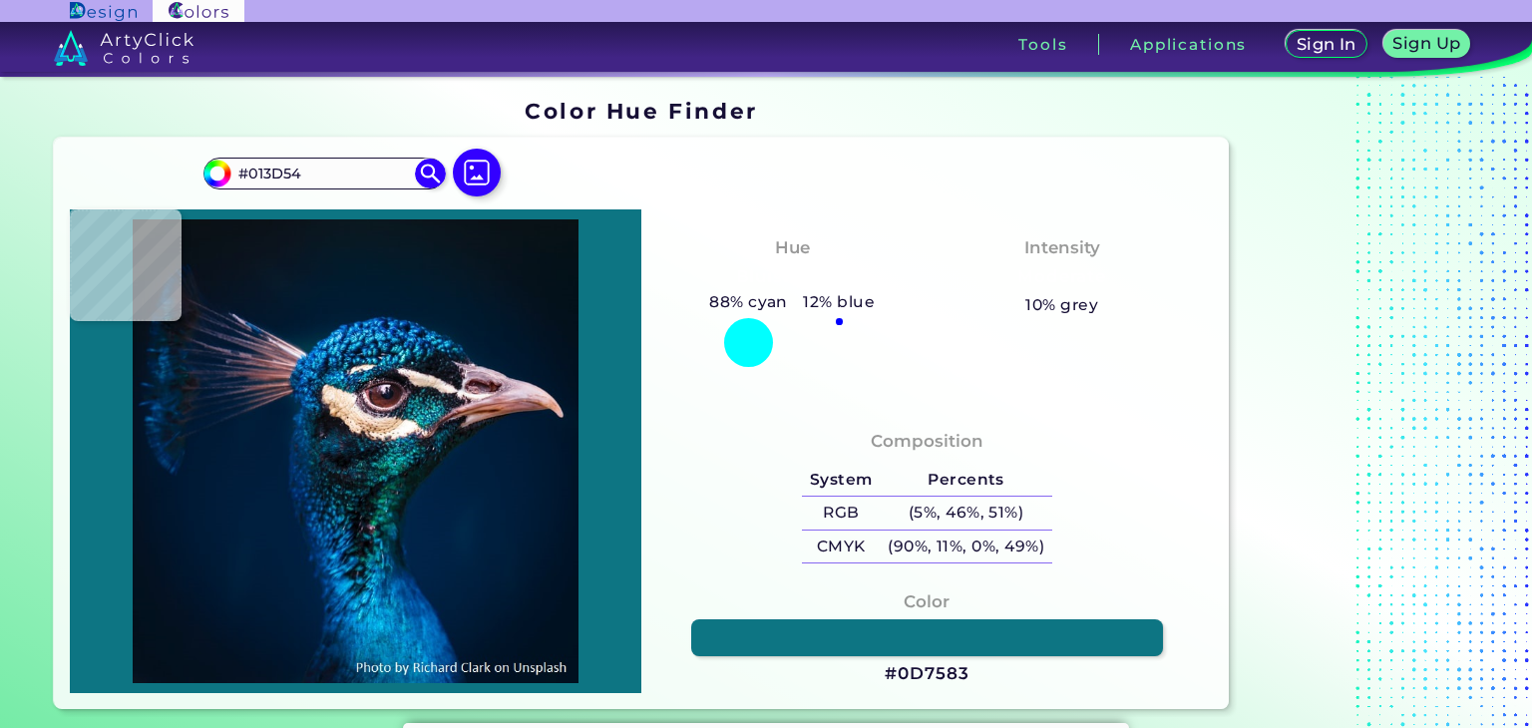
type input "#117887"
type input "#276685"
type input "#427497"
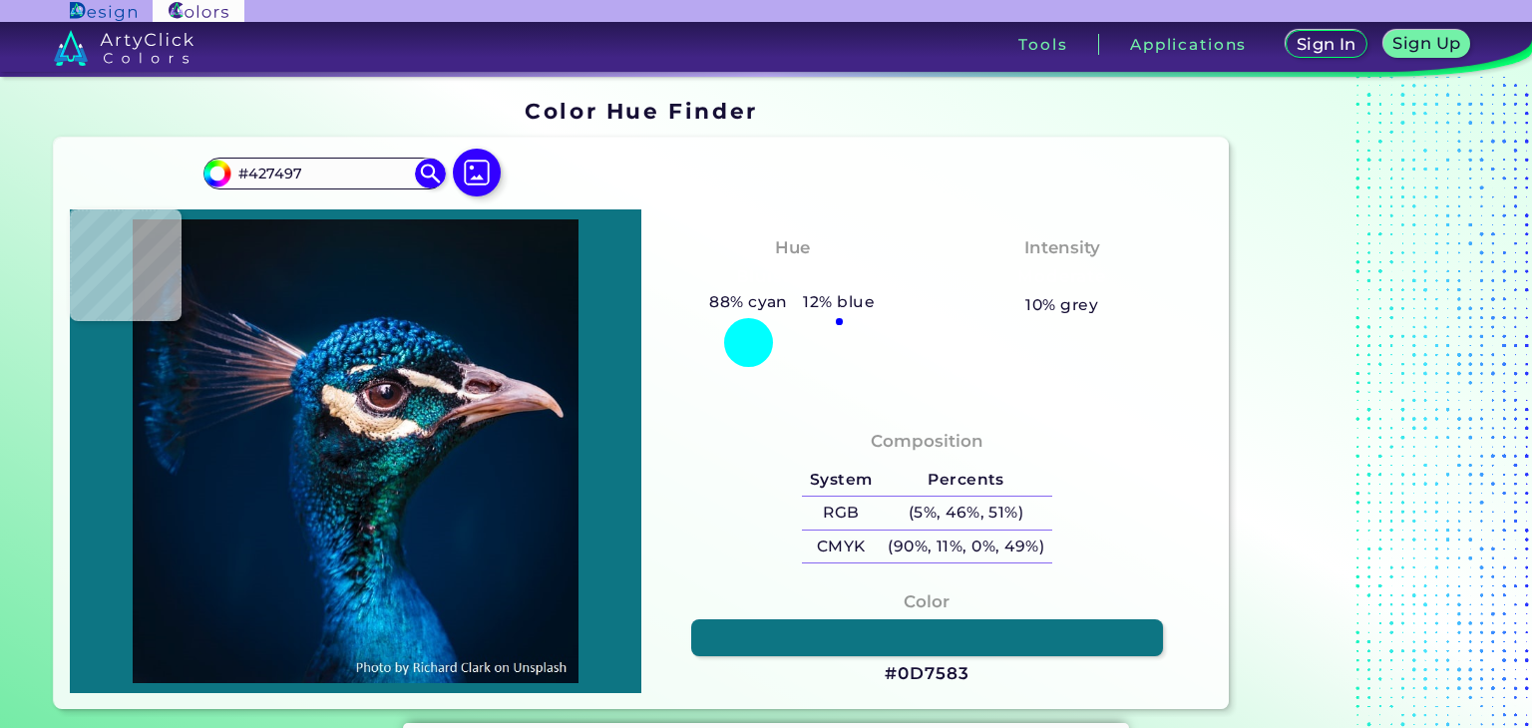
type input "#125480"
type input "#1d8cb0"
type input "#1D8CB0"
type input "#375c7c"
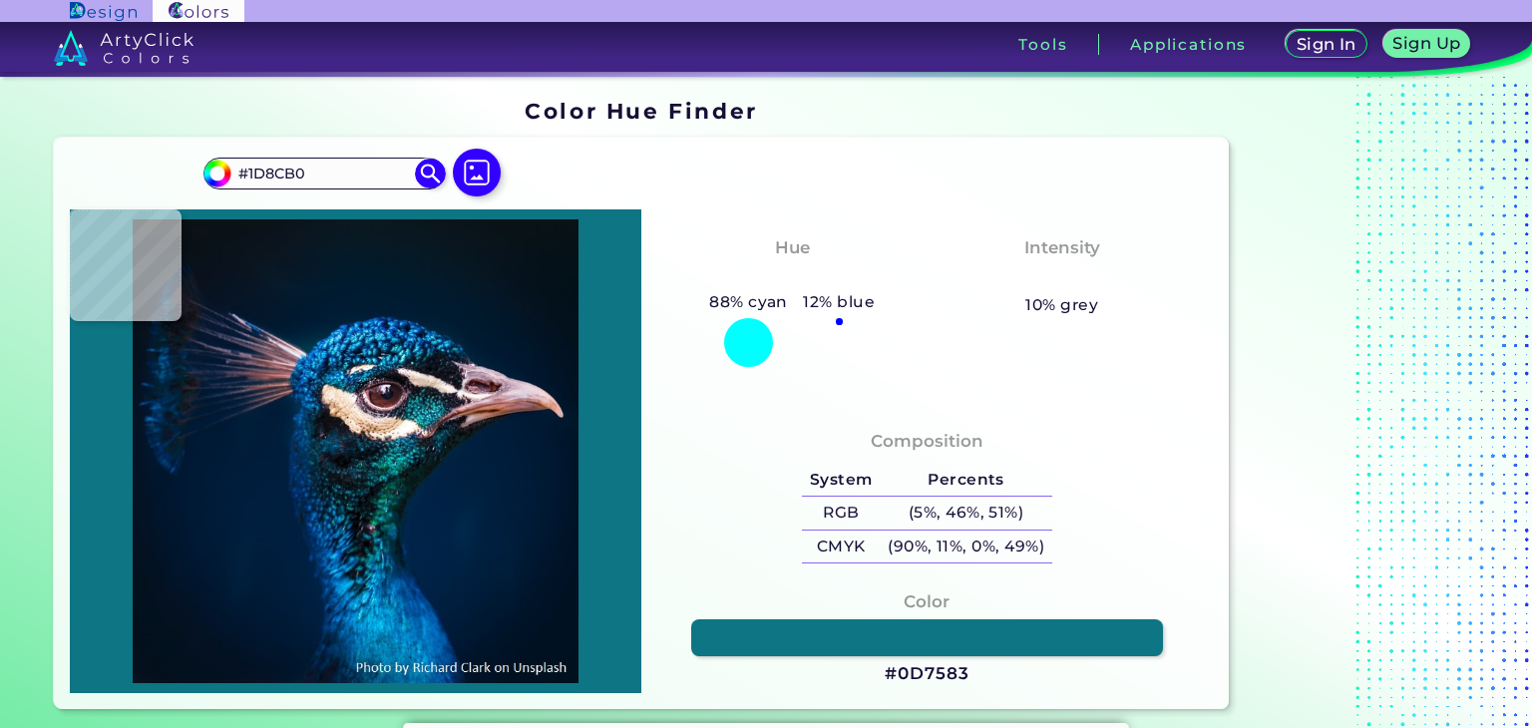
type input "#375C7C"
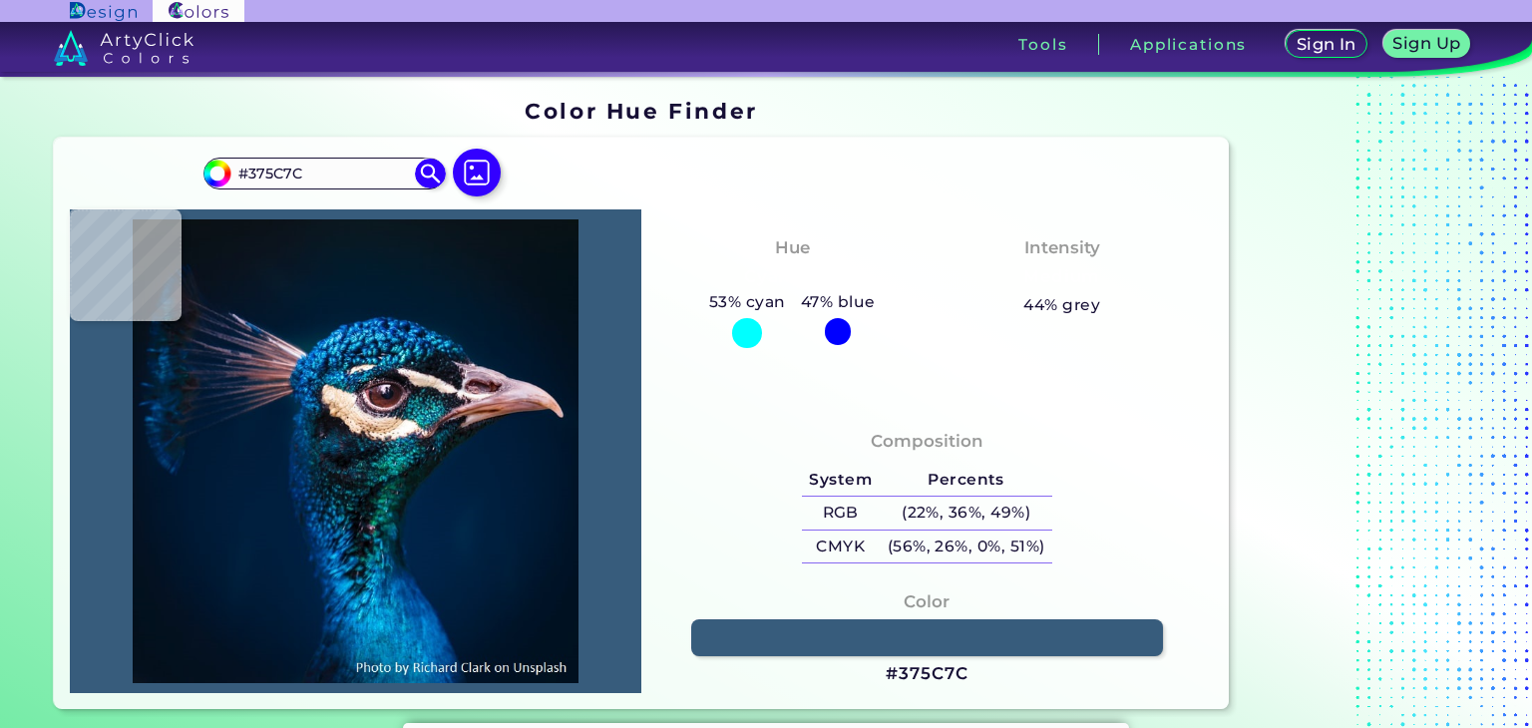
type input "#6e6f8b"
type input "#6E6F8B"
type input "#597598"
type input "#9c95a7"
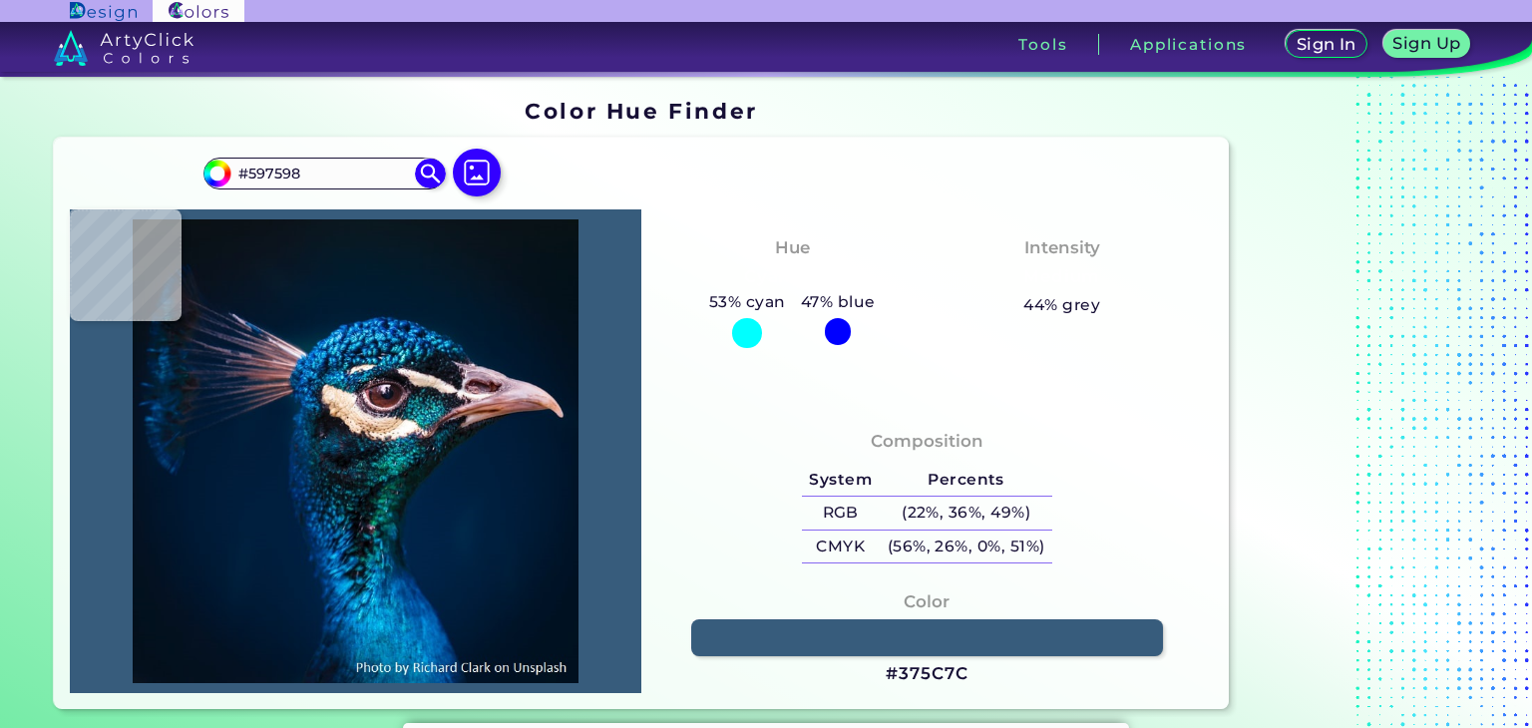
type input "#9C95A7"
type input "#efe0e0"
type input "#EFE0E0"
type input "#7c666f"
type input "#7C666F"
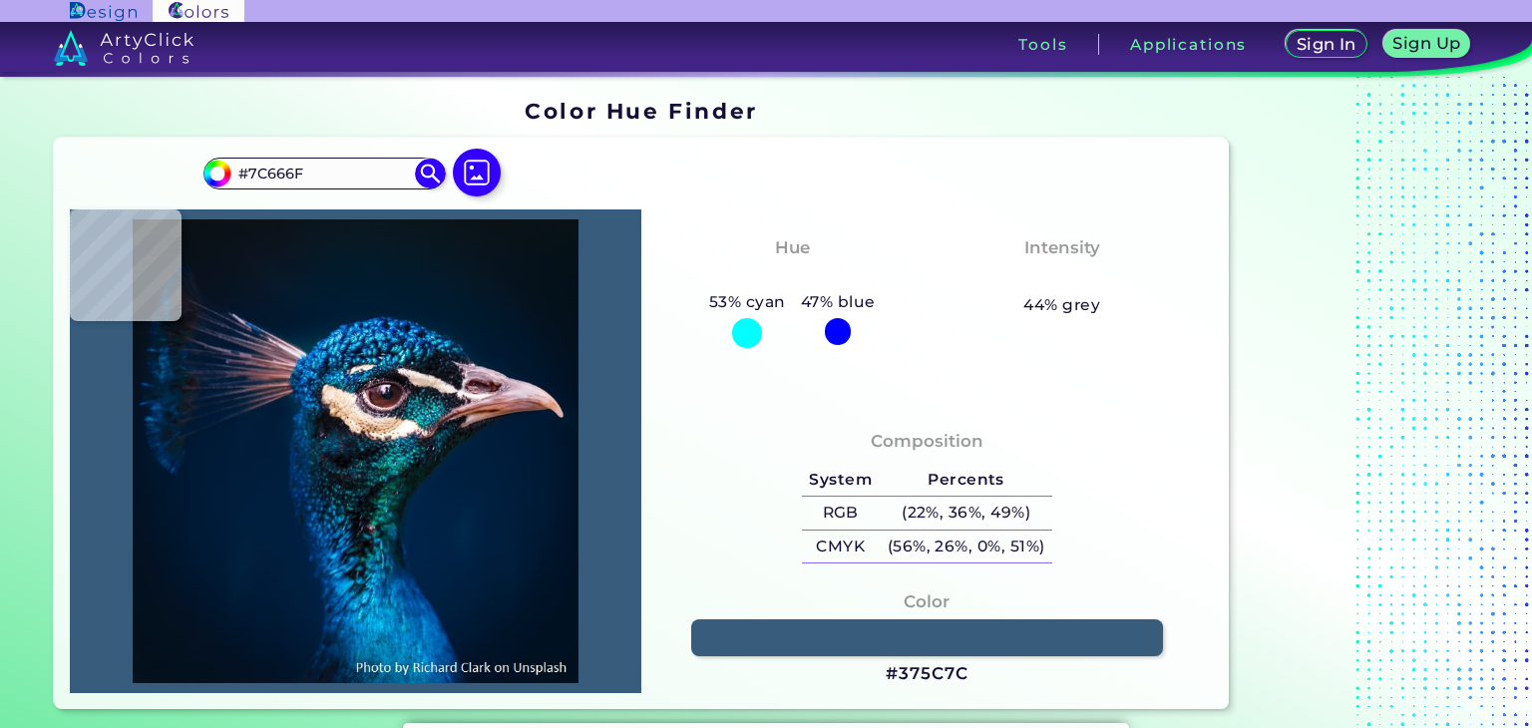
type input "#dbbcb8"
type input "#DBBCB8"
type input "#fcece5"
type input "#FCECE5"
type input "#fff5ef"
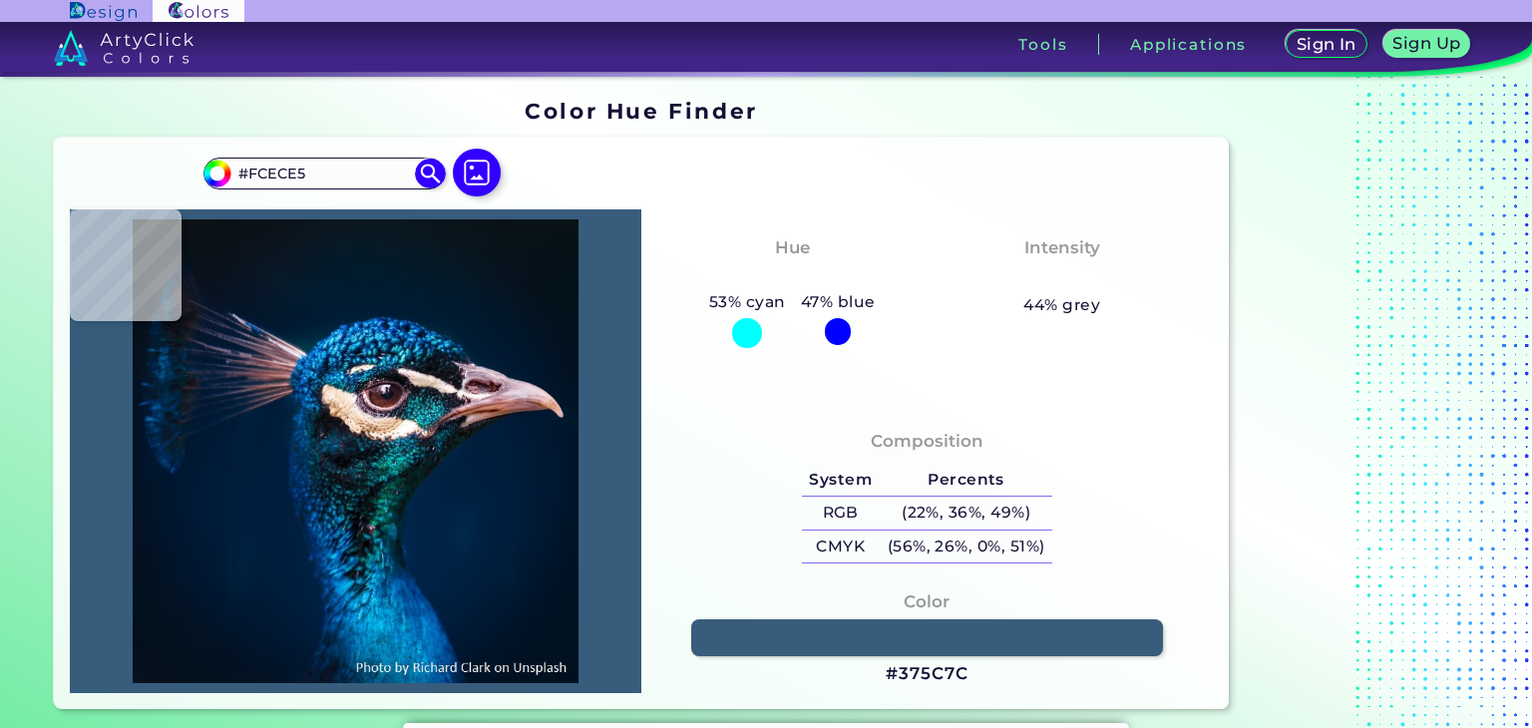
type input "#FFF5EF"
type input "#fff7ee"
type input "#FFF7EE"
type input "#fef1f1"
type input "#FEF1F1"
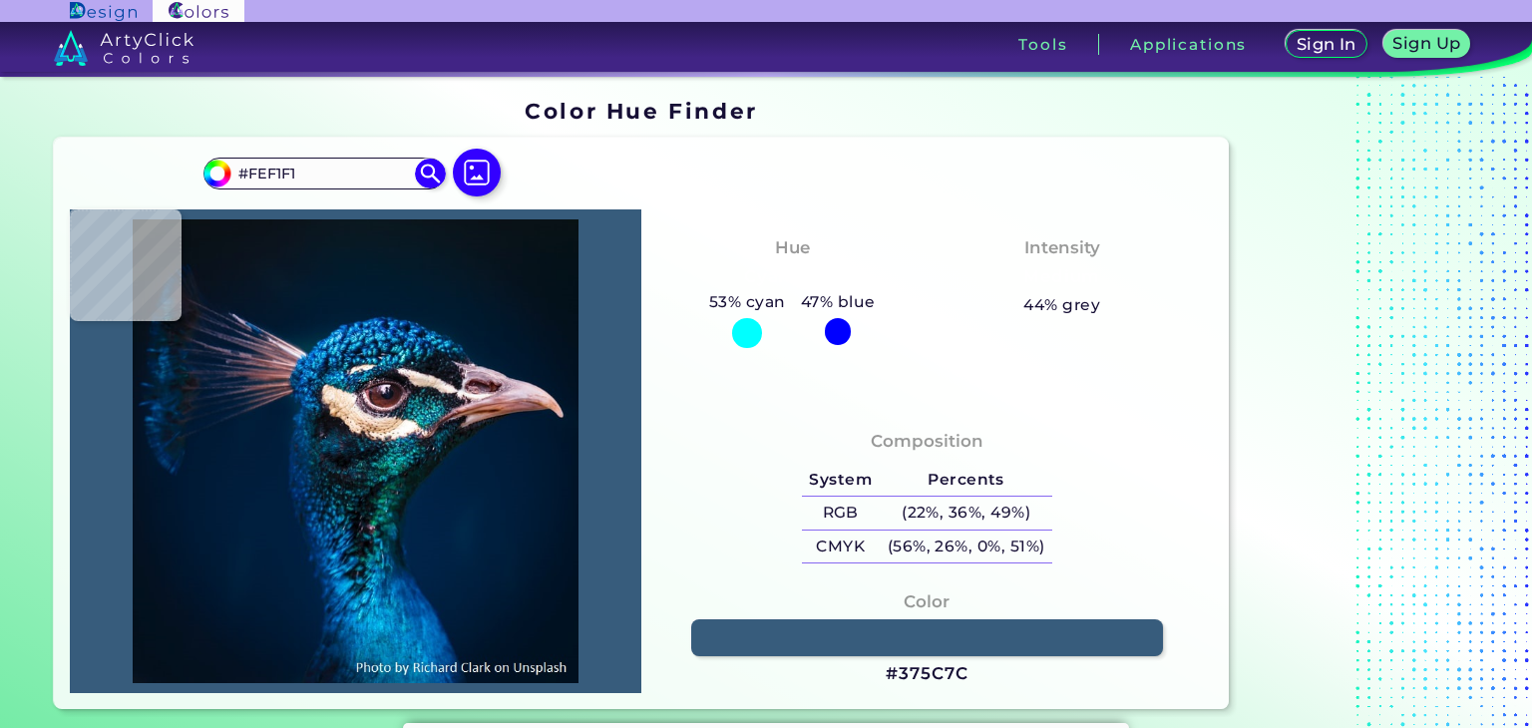
type input "#fbeee3"
type input "#FBEEE3"
type input "#f7f2dd"
type input "#F7F2DD"
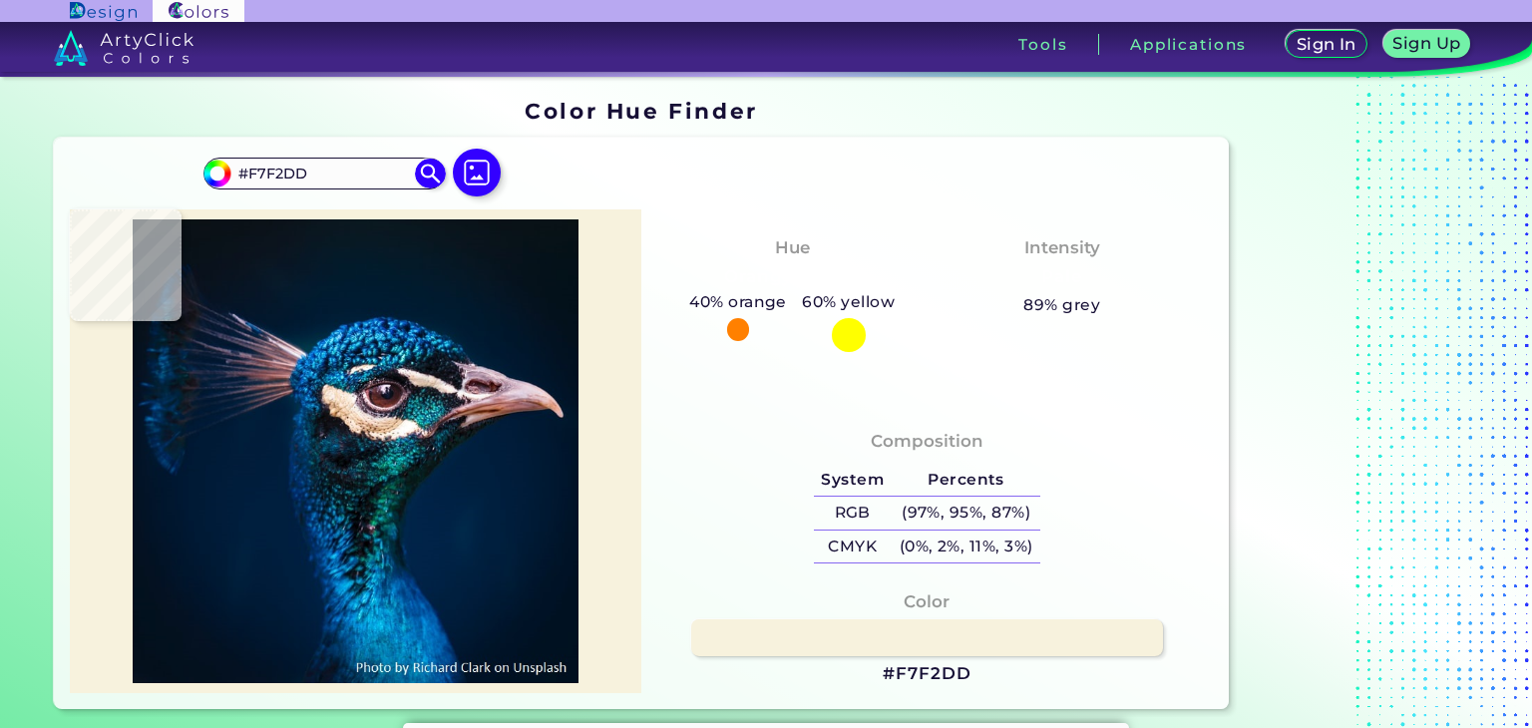
type input "#fce6d0"
type input "#FCE6D0"
type input "#c19e88"
type input "#C19E88"
type input "#e0baad"
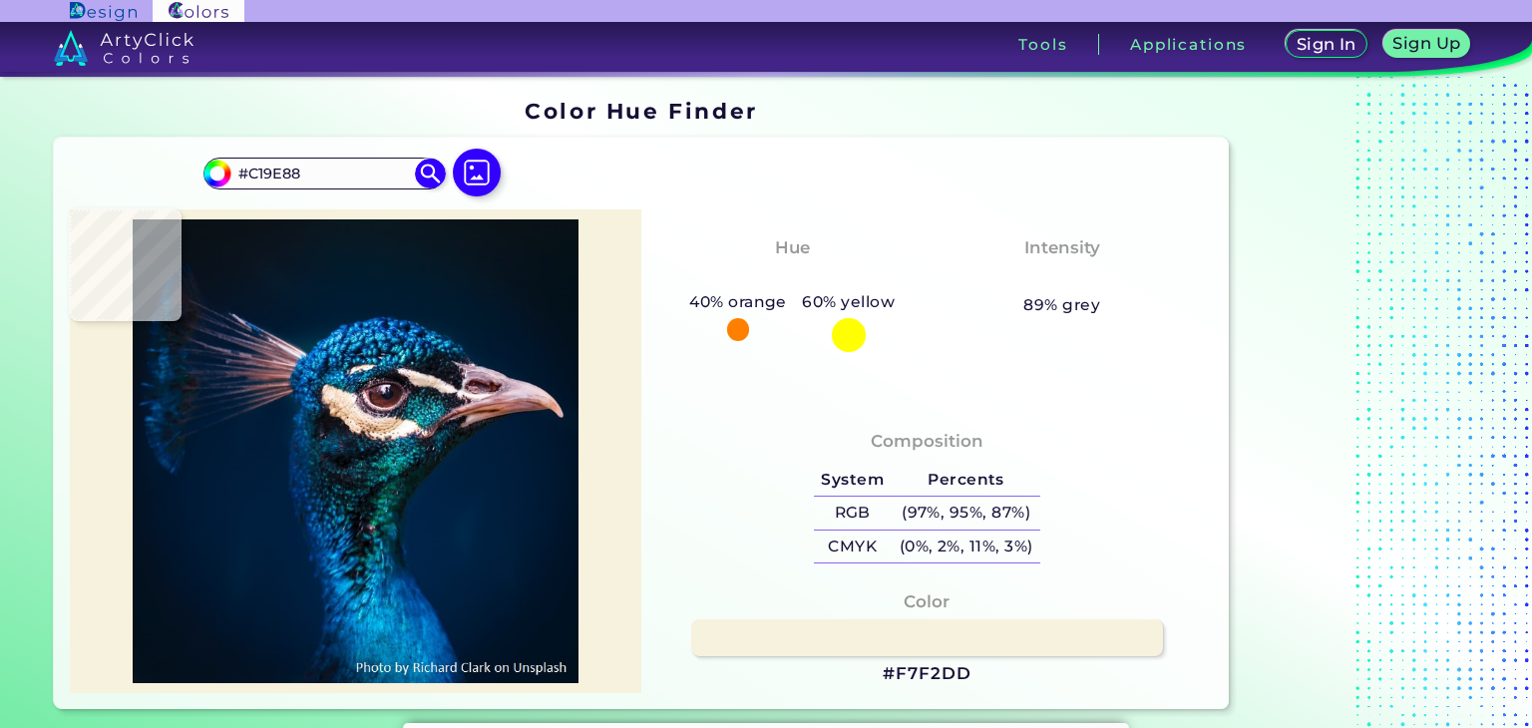
type input "#E0BAAD"
type input "#828d88"
type input "#828D88"
type input "#227778"
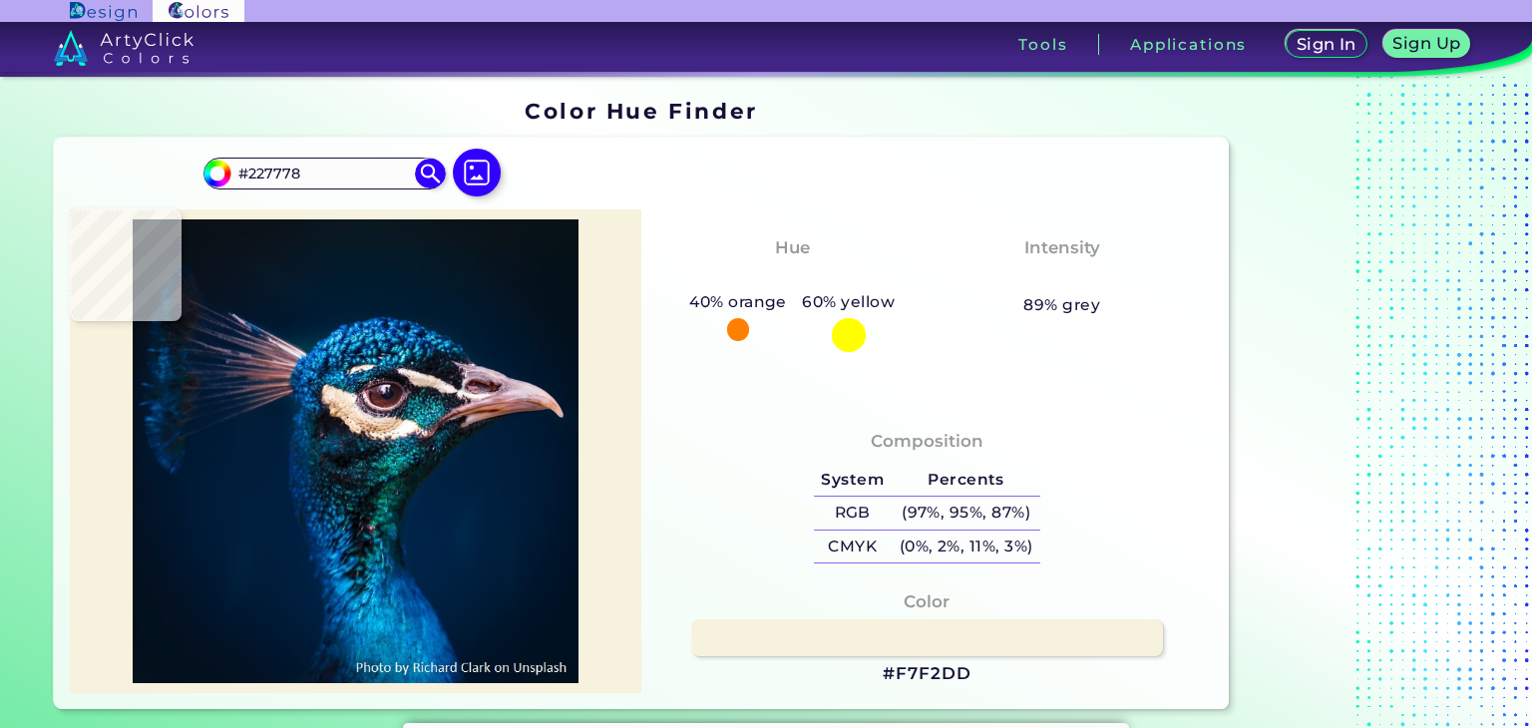
type input "#134d52"
type input "#134D52"
type input "#2c3e43"
type input "#2C3E43"
type input "#0f4f63"
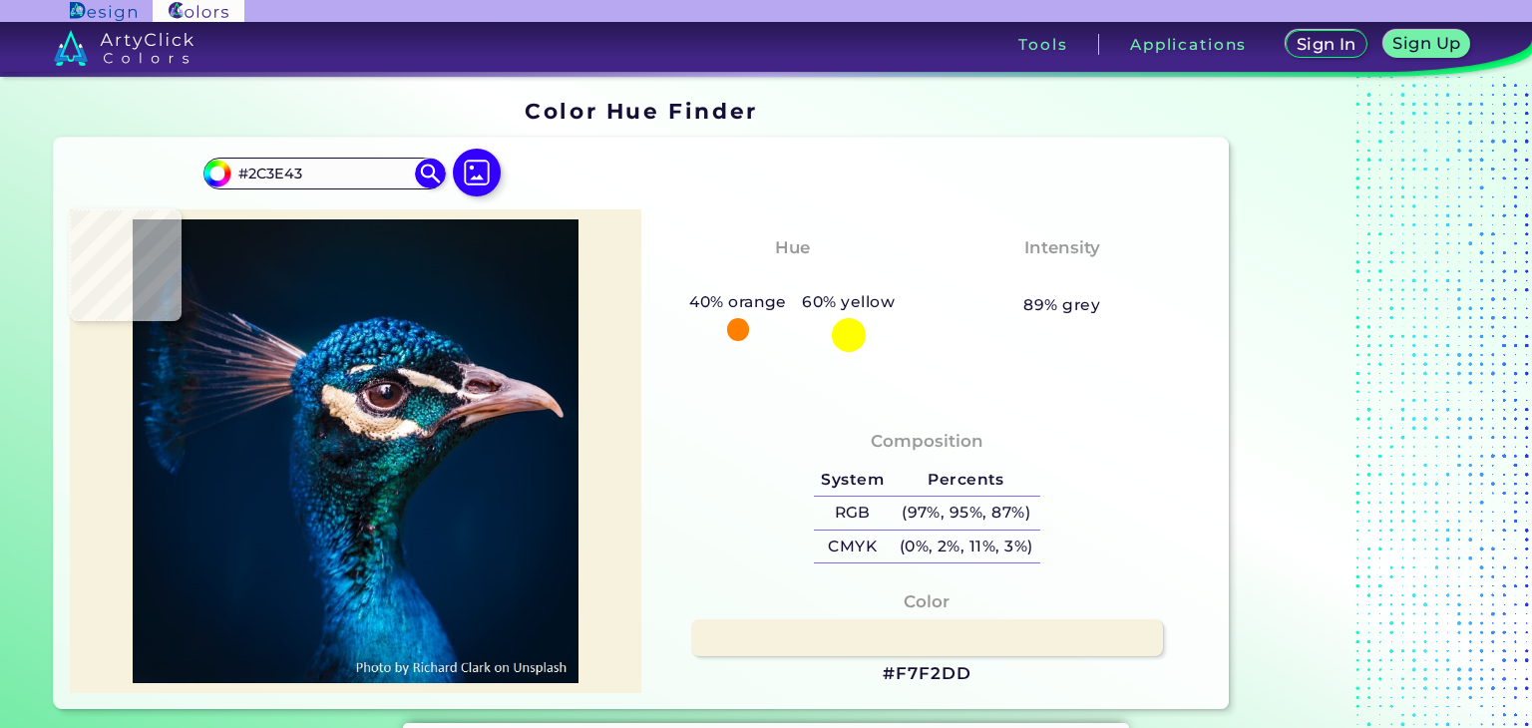
type input "#0F4F63"
type input "#3a464c"
type input "#3A464C"
type input "#584852"
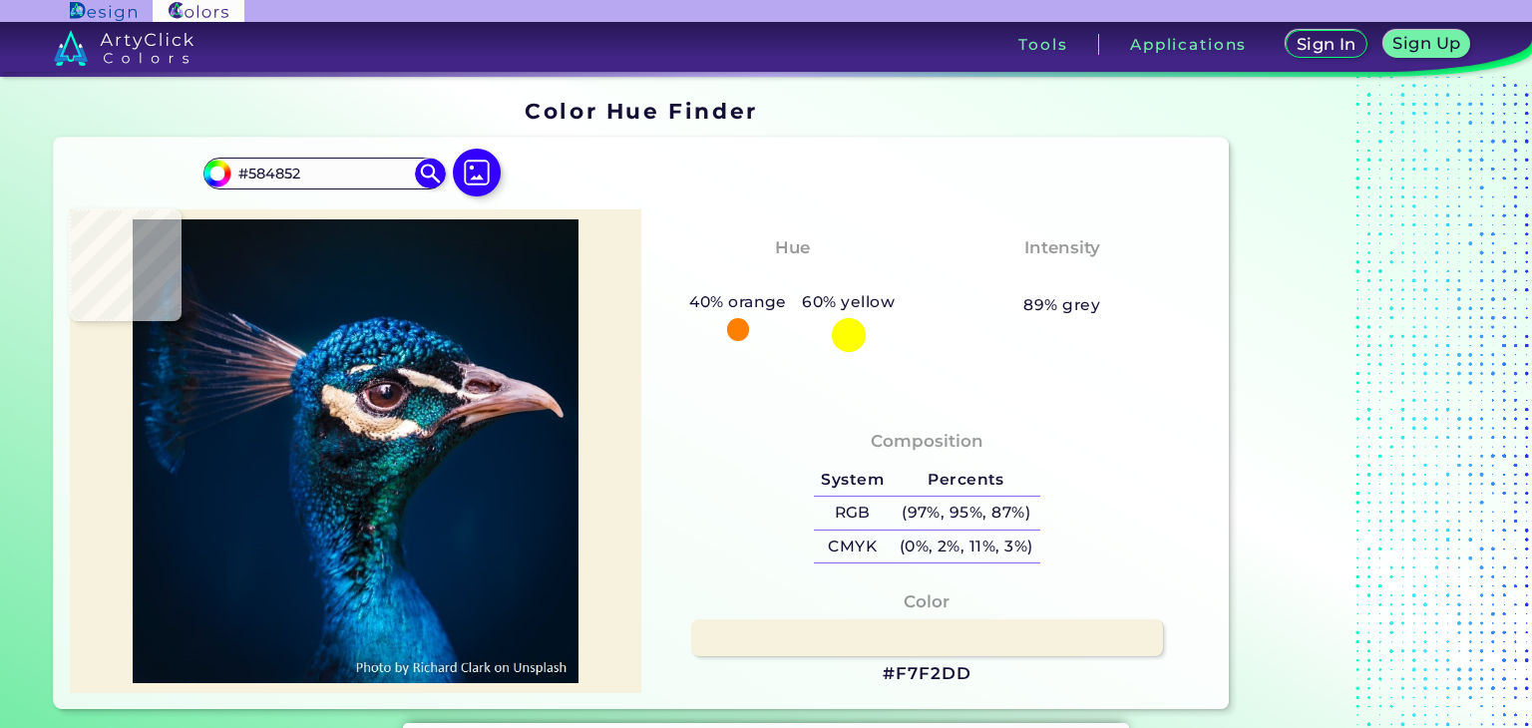
type input "#3b444e"
type input "#3B444E"
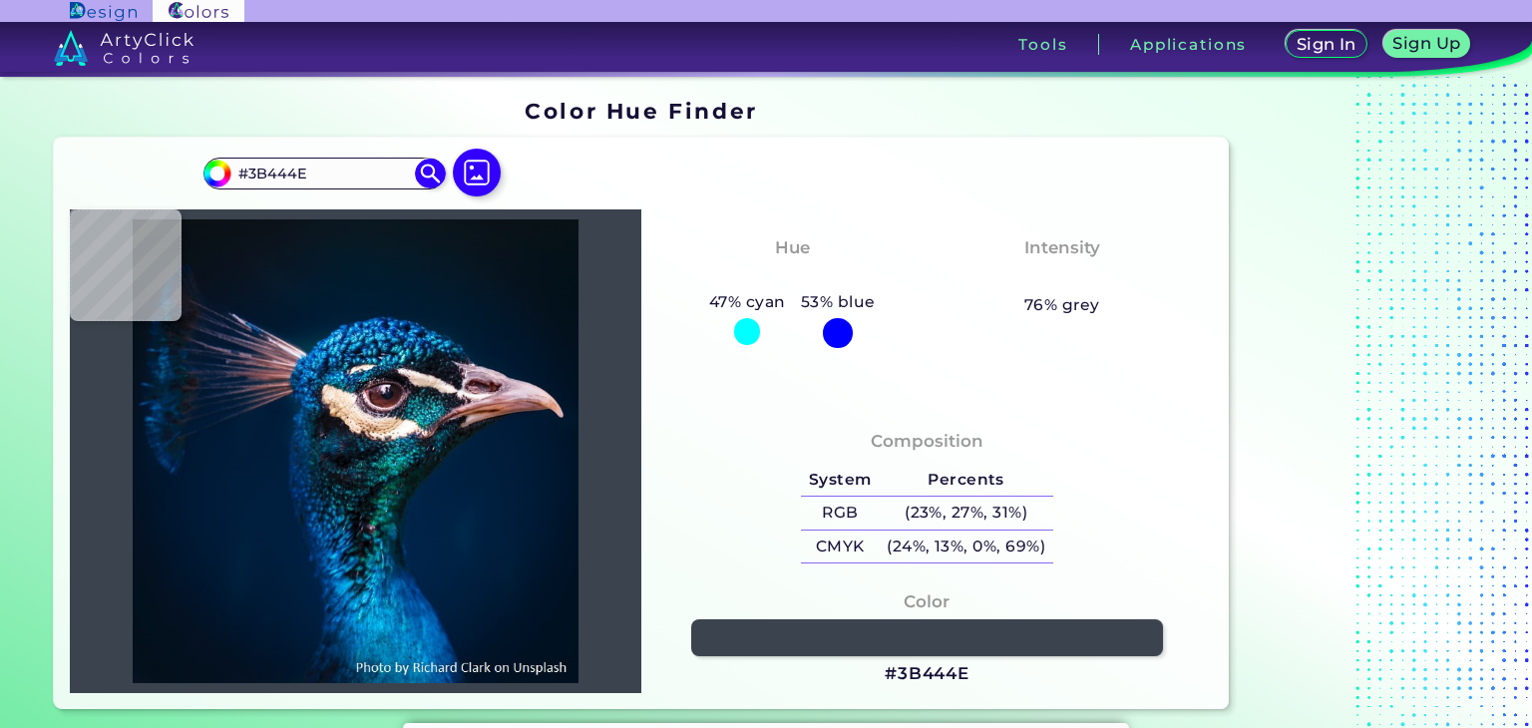
type input "#6e5156"
type input "#6E5156"
type input "#4f2e34"
type input "#4F2E34"
type input "#603234"
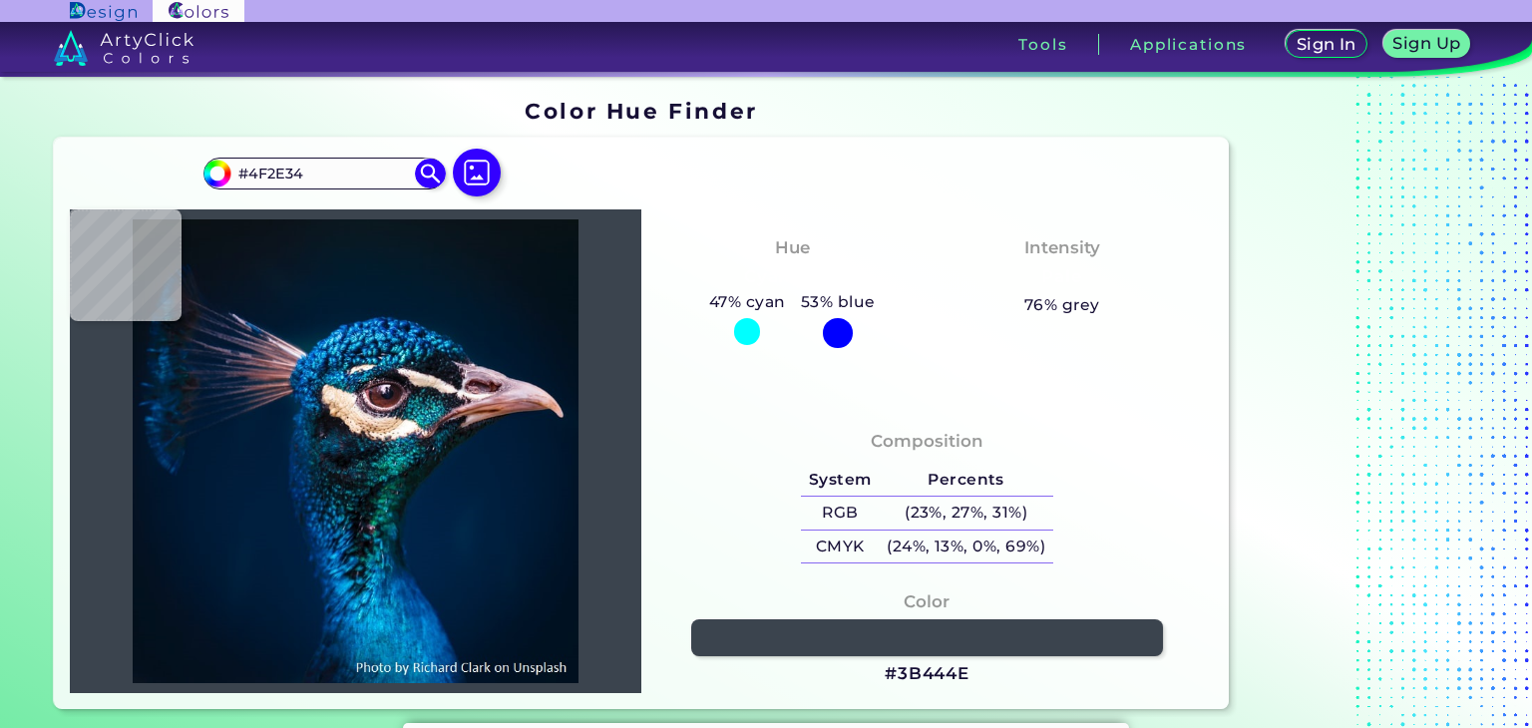
type input "#603234"
type input "#461c1c"
type input "#461C1C"
type input "#6a4c4f"
type input "#6A4C4F"
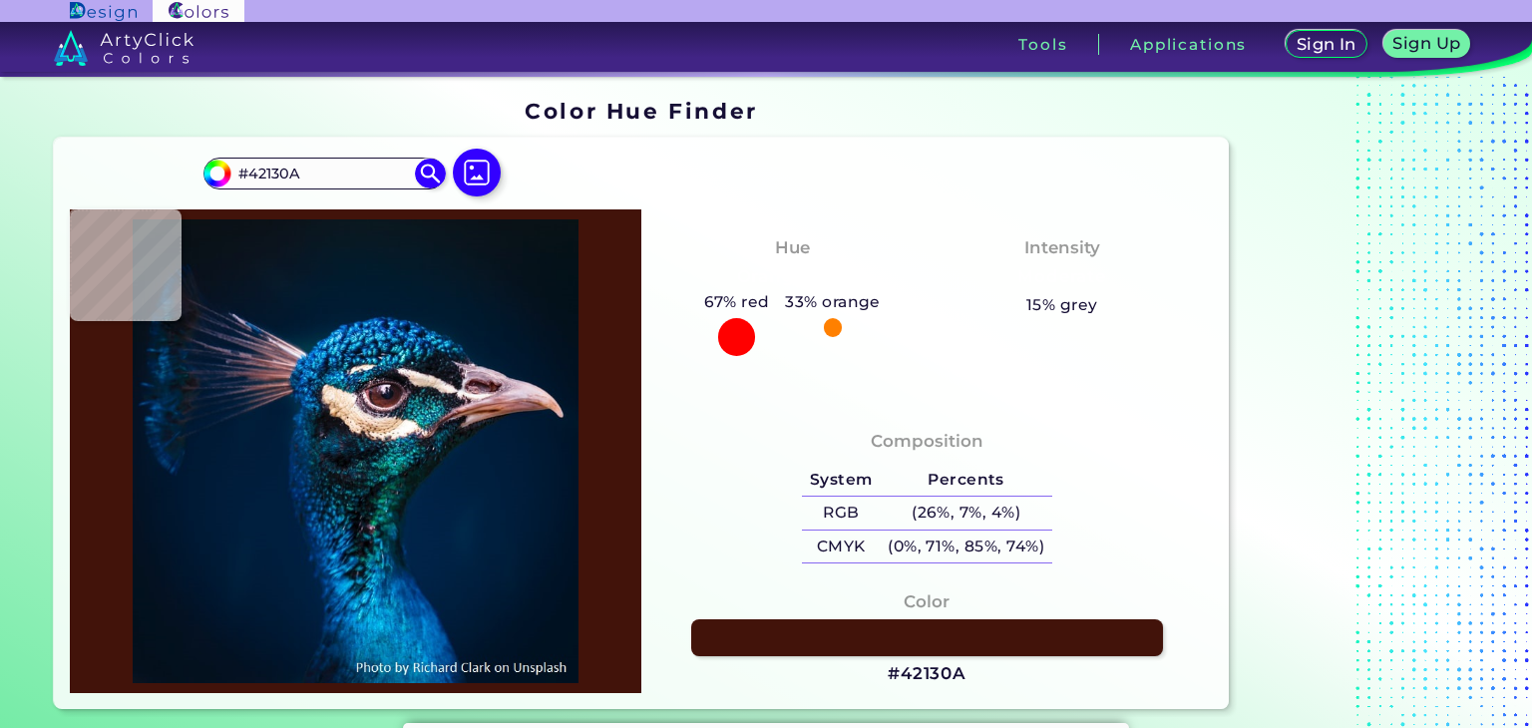
click at [455, 415] on img at bounding box center [356, 451] width 552 height 464
click at [732, 335] on div at bounding box center [737, 337] width 38 height 38
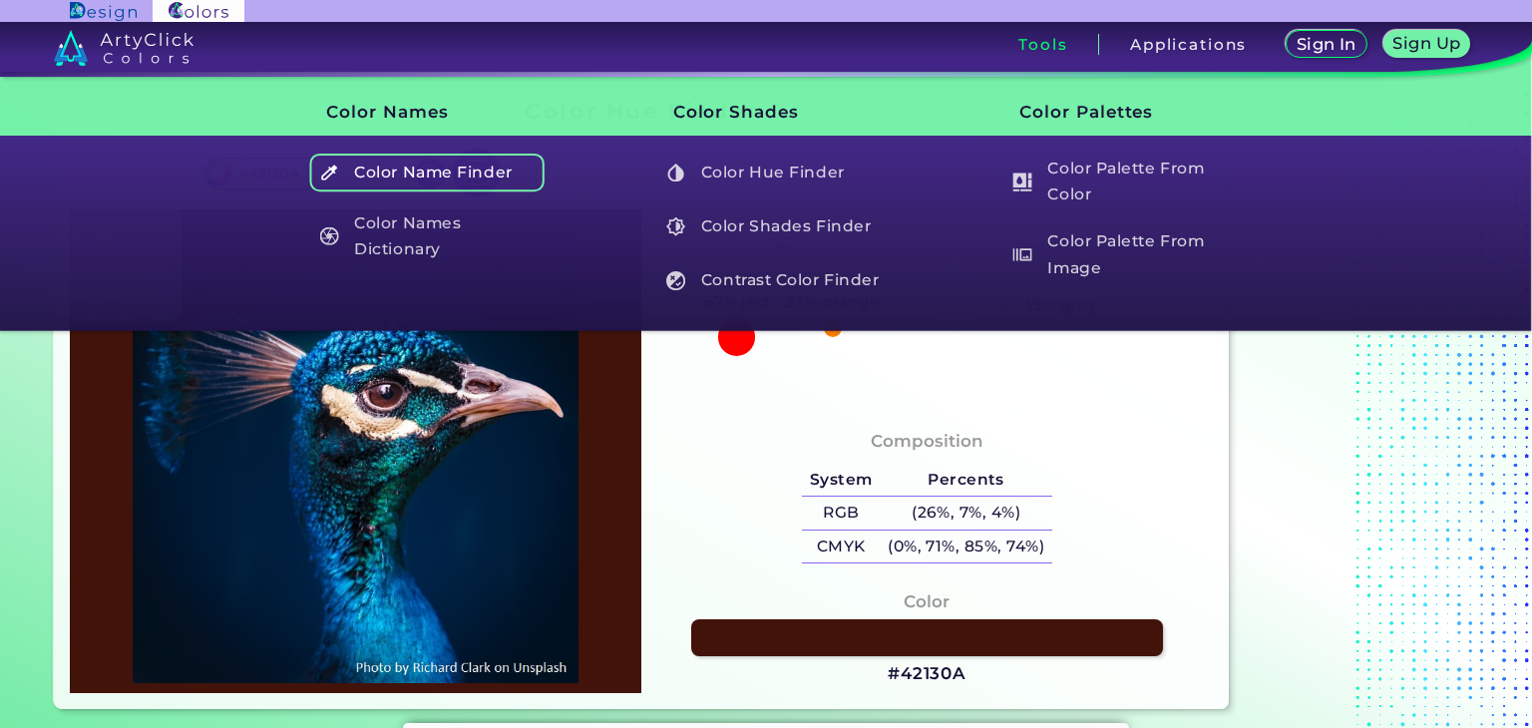
click at [371, 184] on h5 "Color Name Finder" at bounding box center [427, 173] width 234 height 38
